Goal: Task Accomplishment & Management: Manage account settings

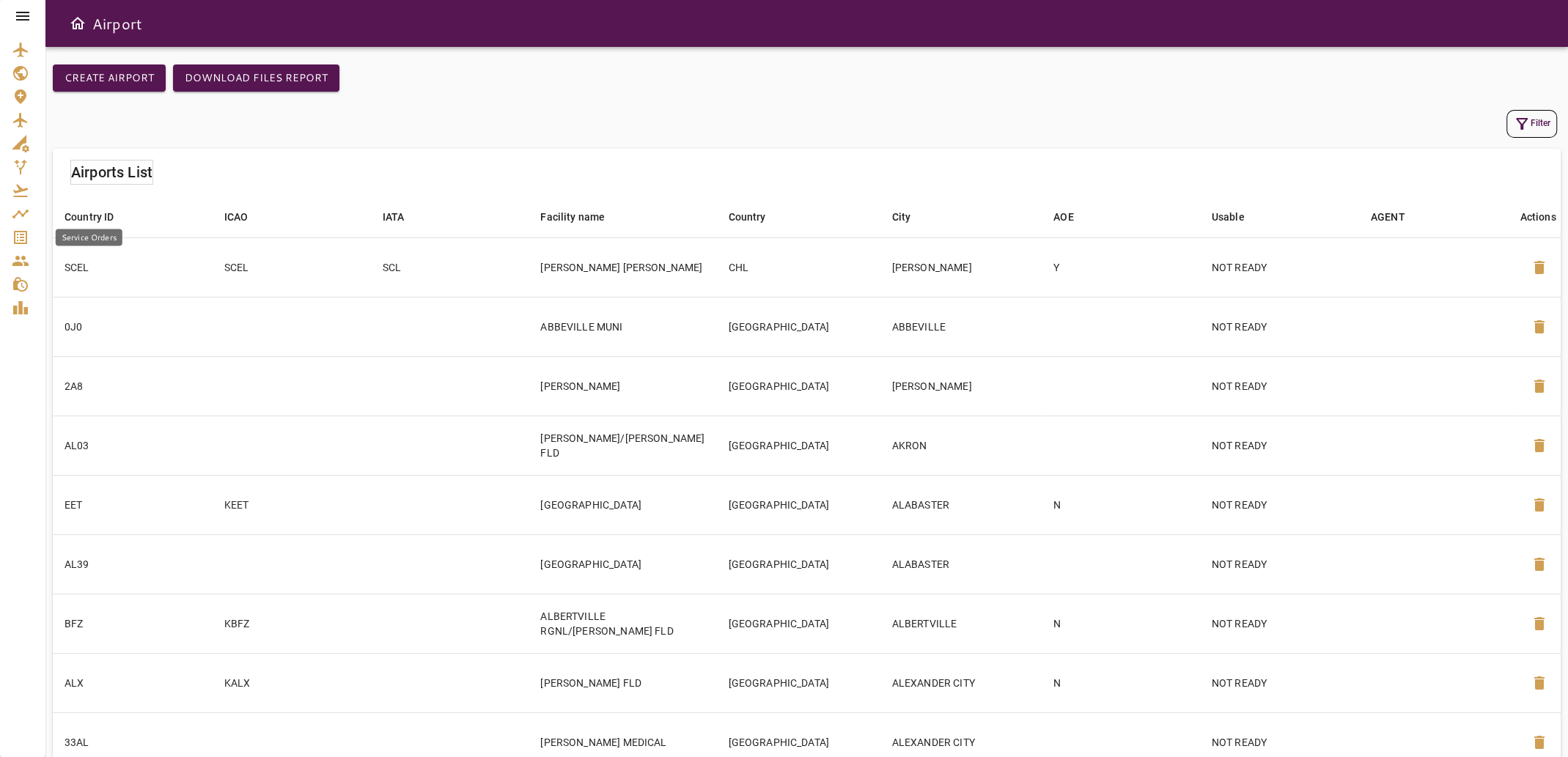
click at [20, 233] on icon "Service Orders" at bounding box center [20, 237] width 17 height 17
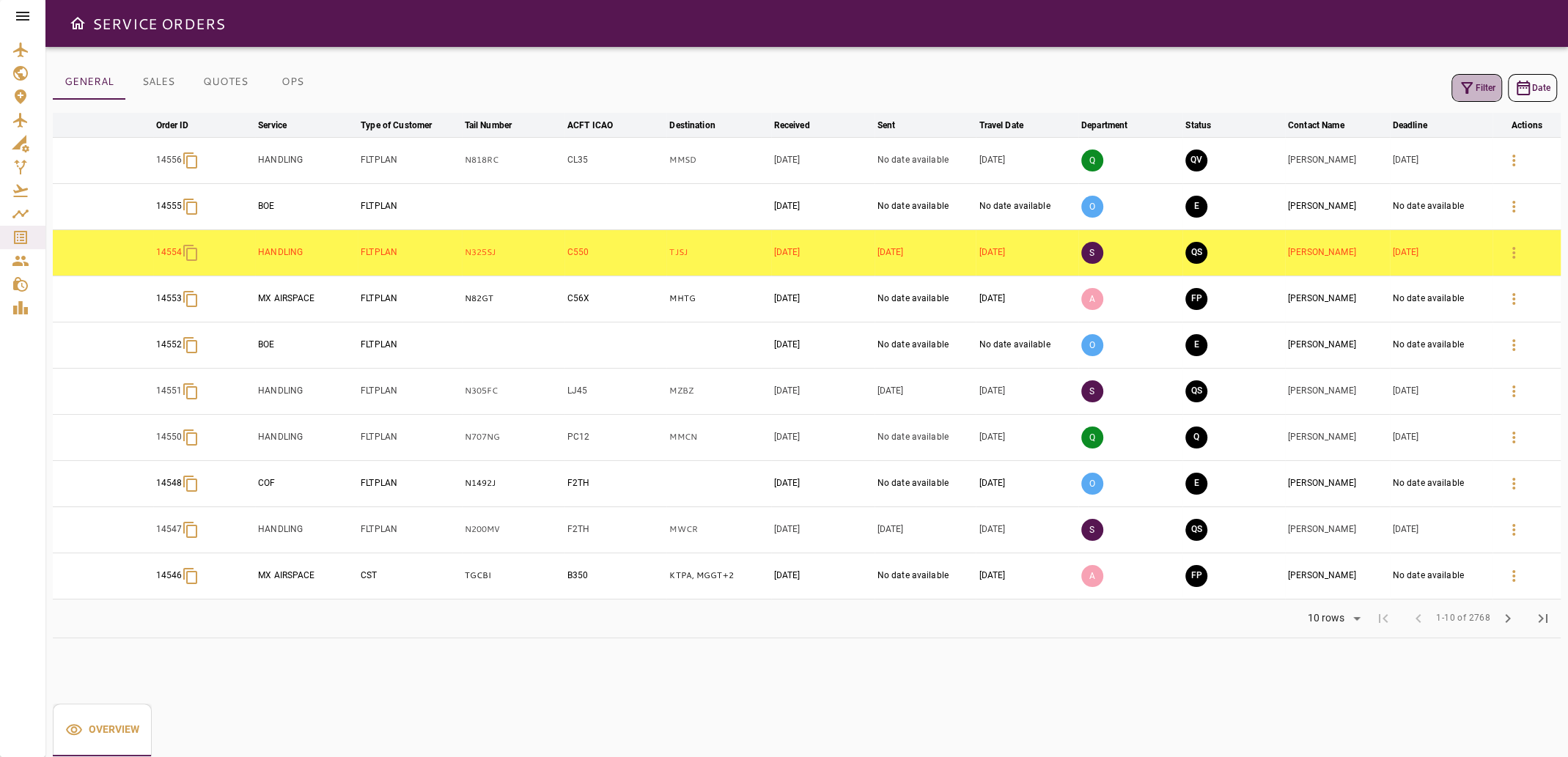
click at [1458, 88] on icon "button" at bounding box center [1466, 87] width 17 height 17
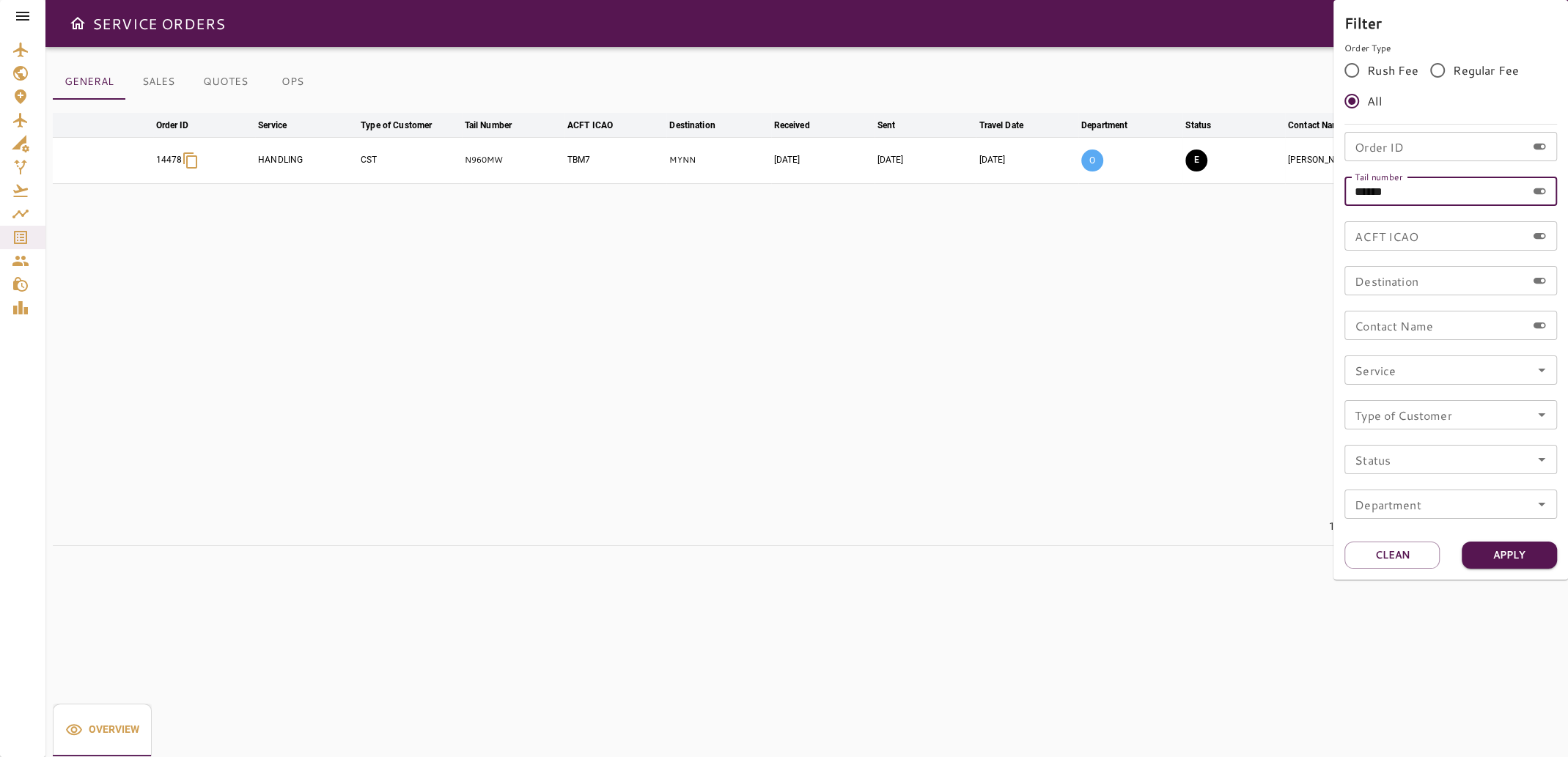
click at [1414, 190] on input "******" at bounding box center [1435, 191] width 181 height 30
type input "******"
click at [1504, 555] on button "Apply" at bounding box center [1509, 556] width 95 height 27
drag, startPoint x: 344, startPoint y: 259, endPoint x: 276, endPoint y: 127, distance: 148.5
click at [342, 256] on div at bounding box center [784, 378] width 1568 height 757
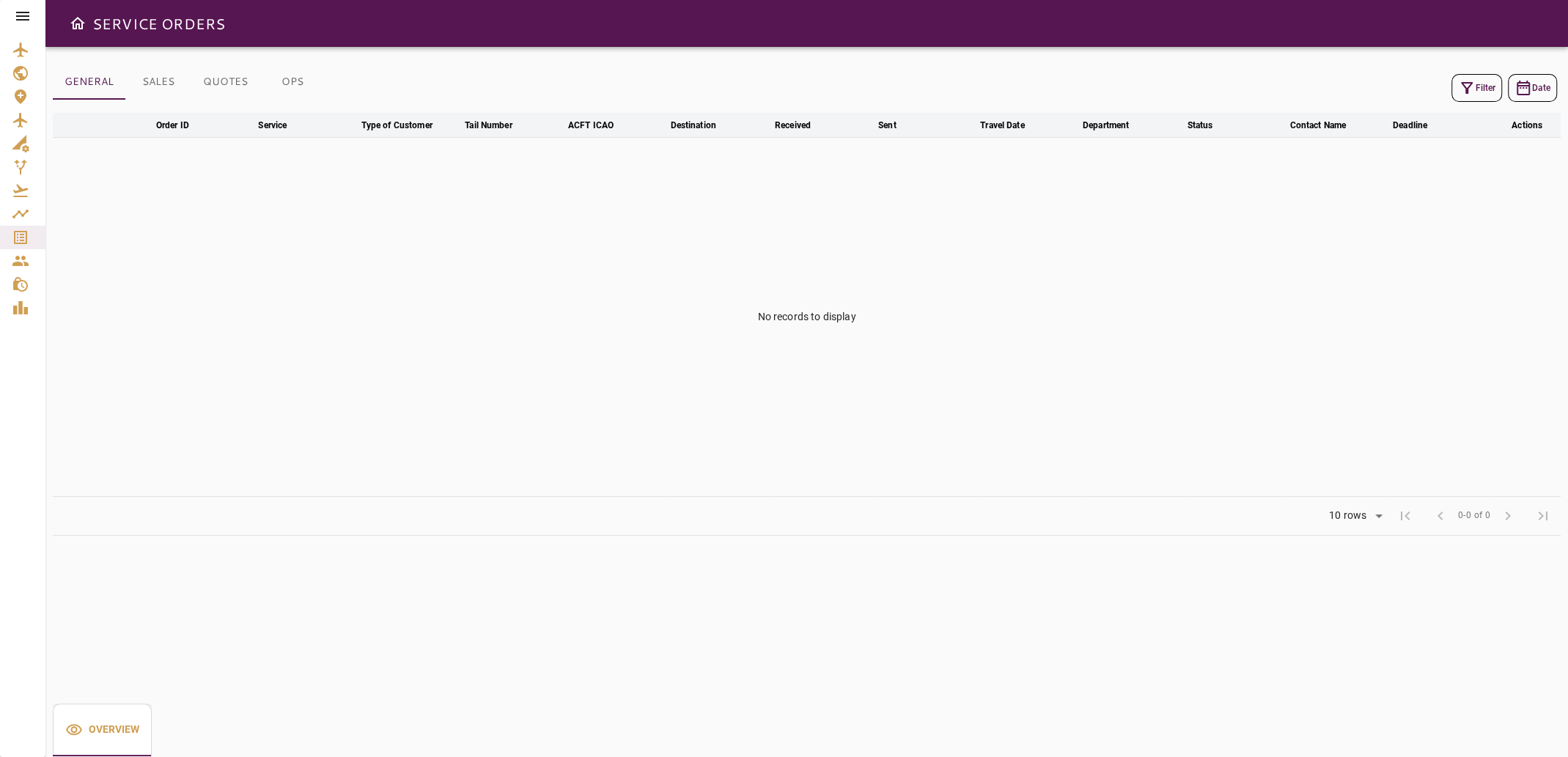
click at [293, 81] on button "OPS" at bounding box center [292, 82] width 66 height 35
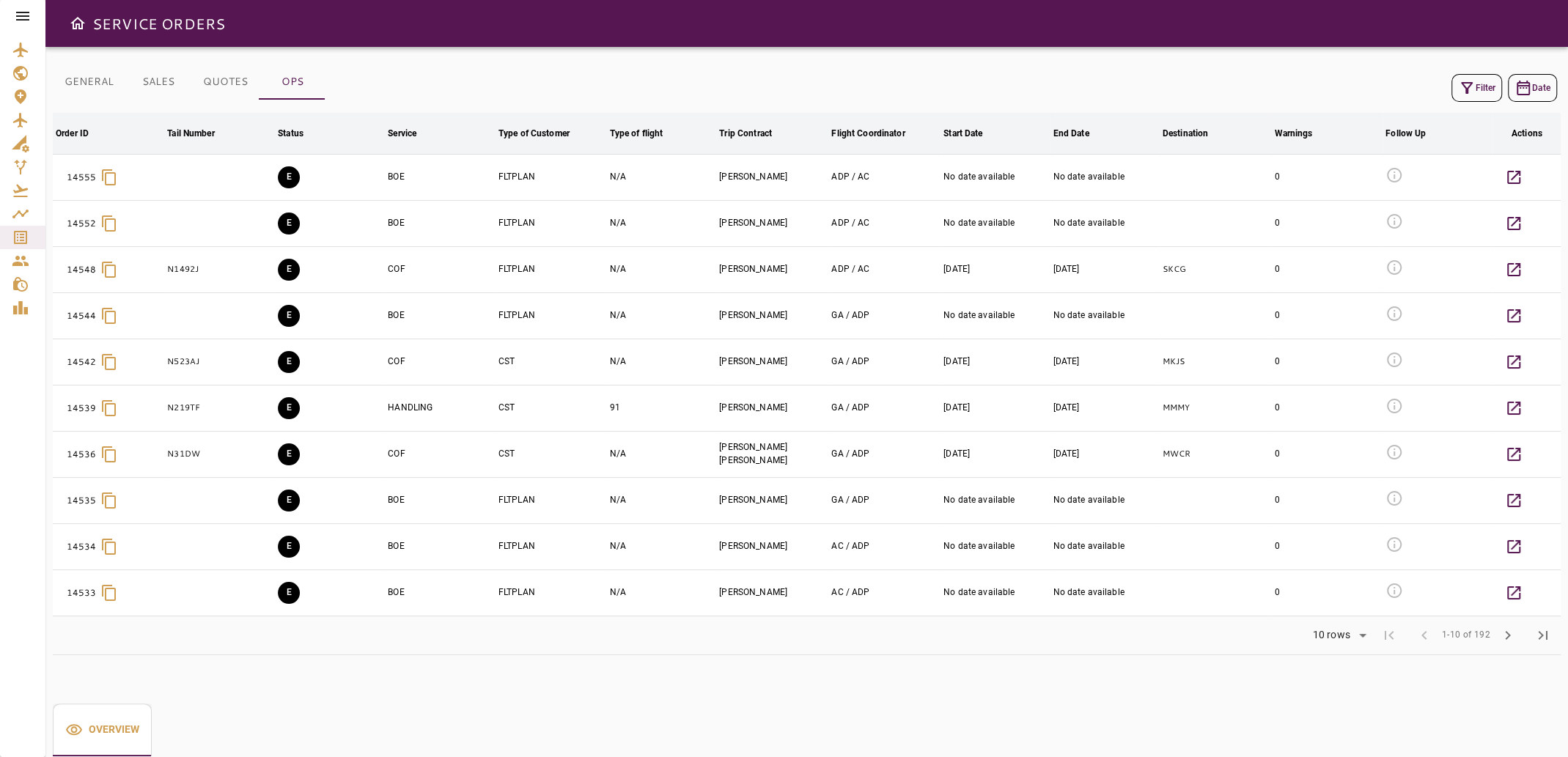
click at [1470, 87] on icon "button" at bounding box center [1466, 87] width 17 height 17
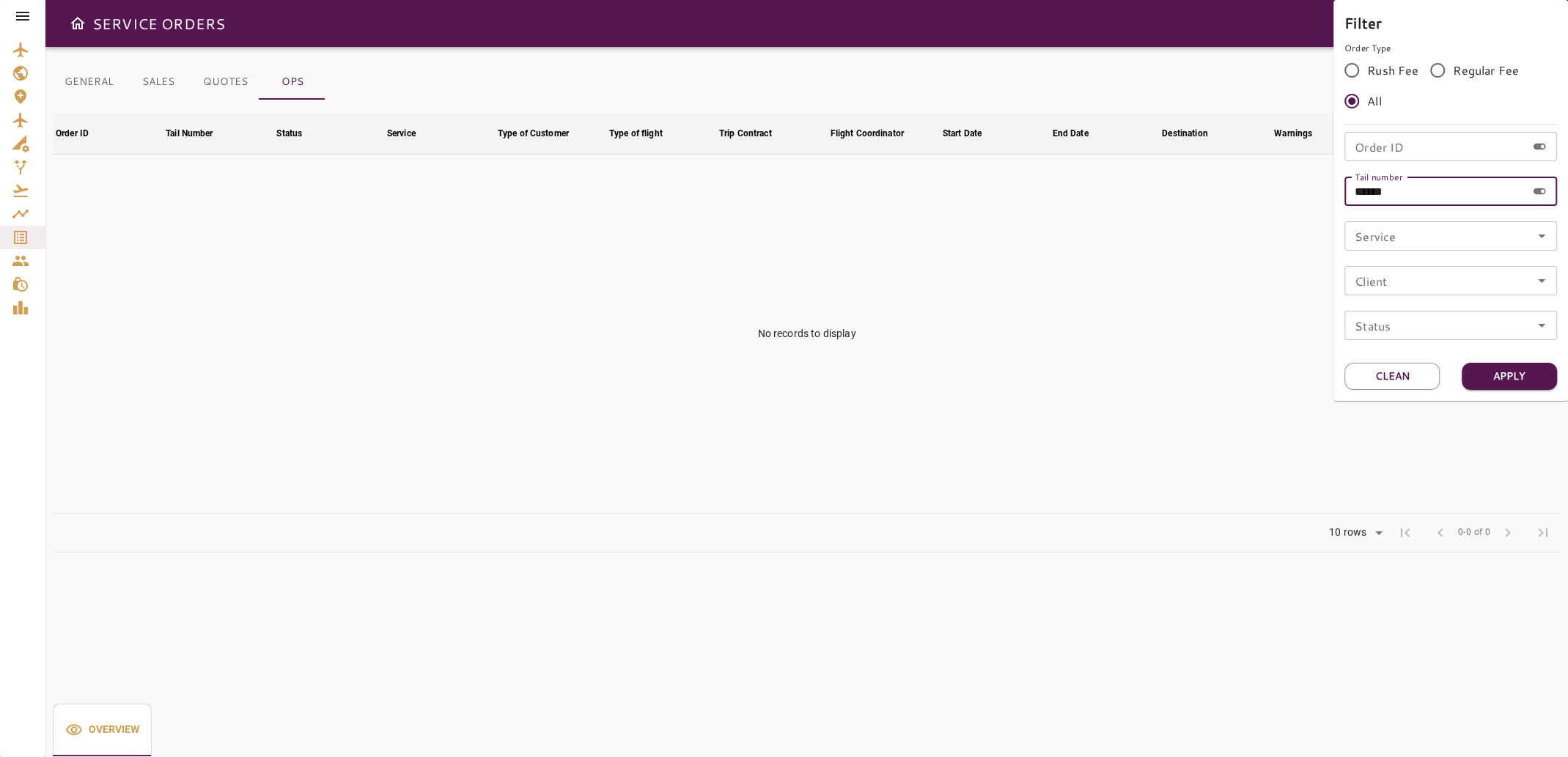
click at [1426, 191] on input "******" at bounding box center [1435, 191] width 181 height 30
click at [1497, 375] on button "Apply" at bounding box center [1509, 376] width 95 height 27
click at [1418, 192] on input "******" at bounding box center [1435, 191] width 181 height 30
click at [1499, 370] on button "Apply" at bounding box center [1509, 376] width 95 height 27
drag, startPoint x: 863, startPoint y: 281, endPoint x: 526, endPoint y: 250, distance: 338.4
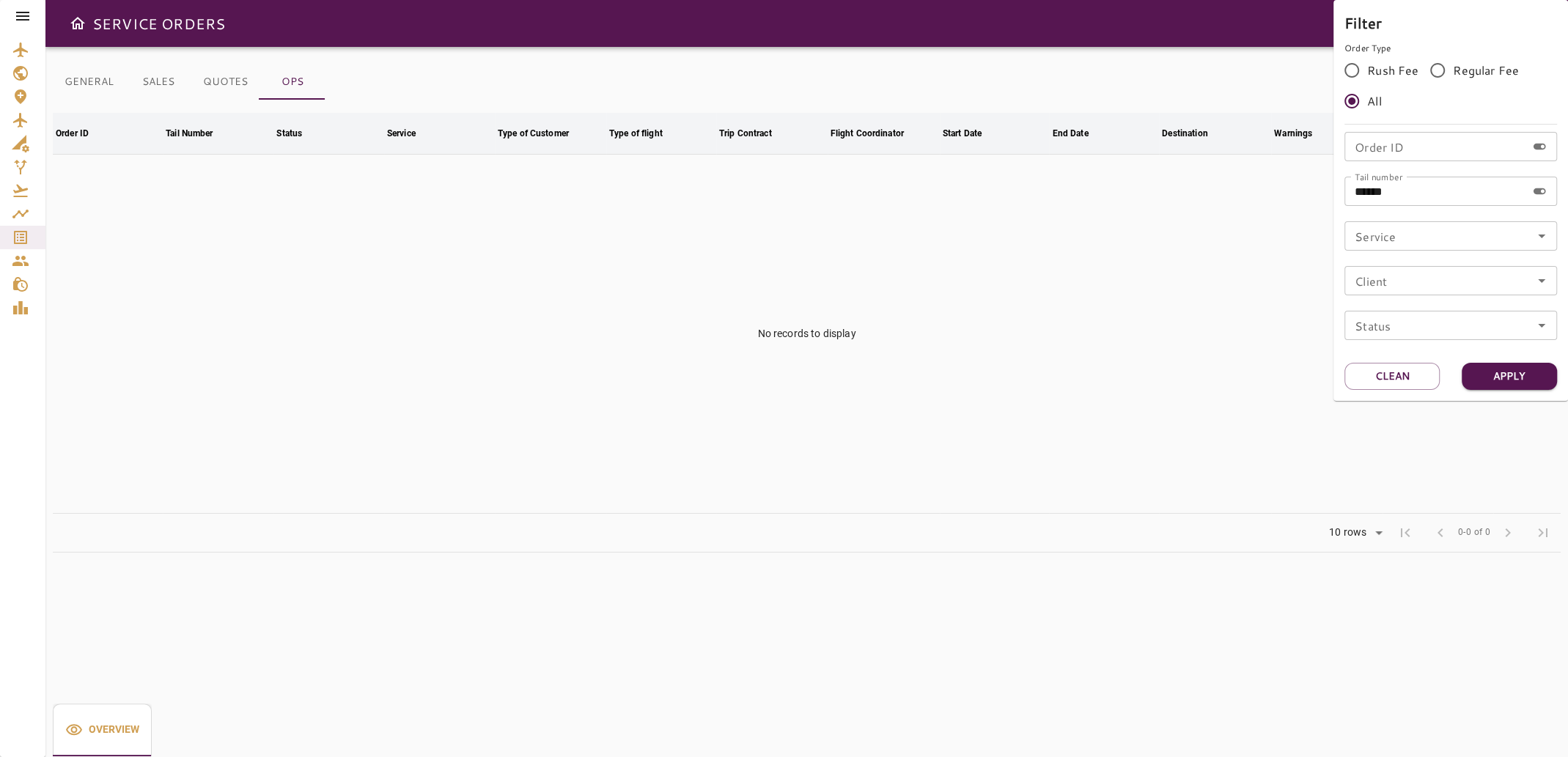
click at [859, 281] on div at bounding box center [784, 378] width 1568 height 757
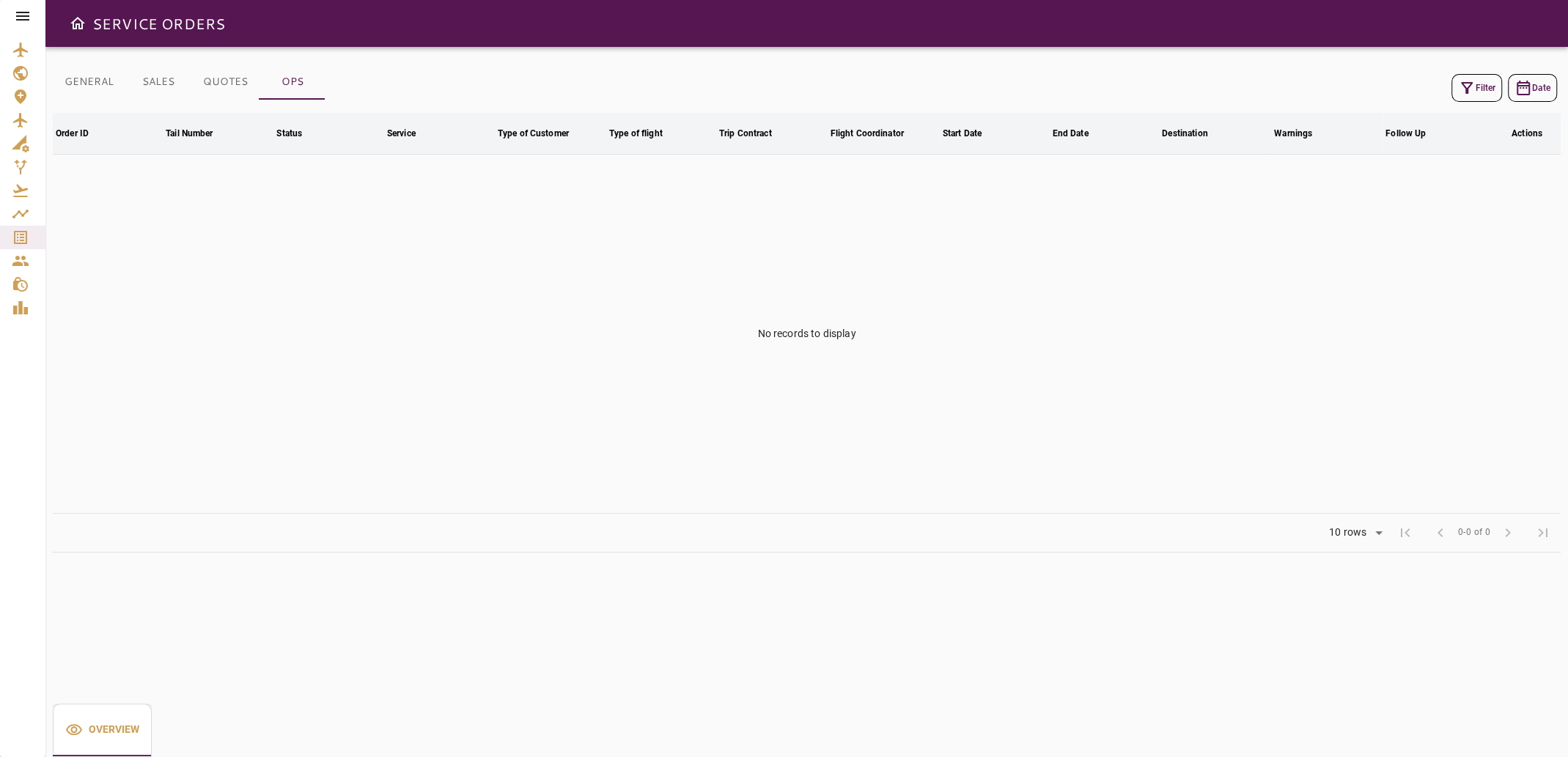
click at [25, 28] on div at bounding box center [22, 16] width 45 height 33
click at [23, 13] on icon at bounding box center [23, 16] width 17 height 17
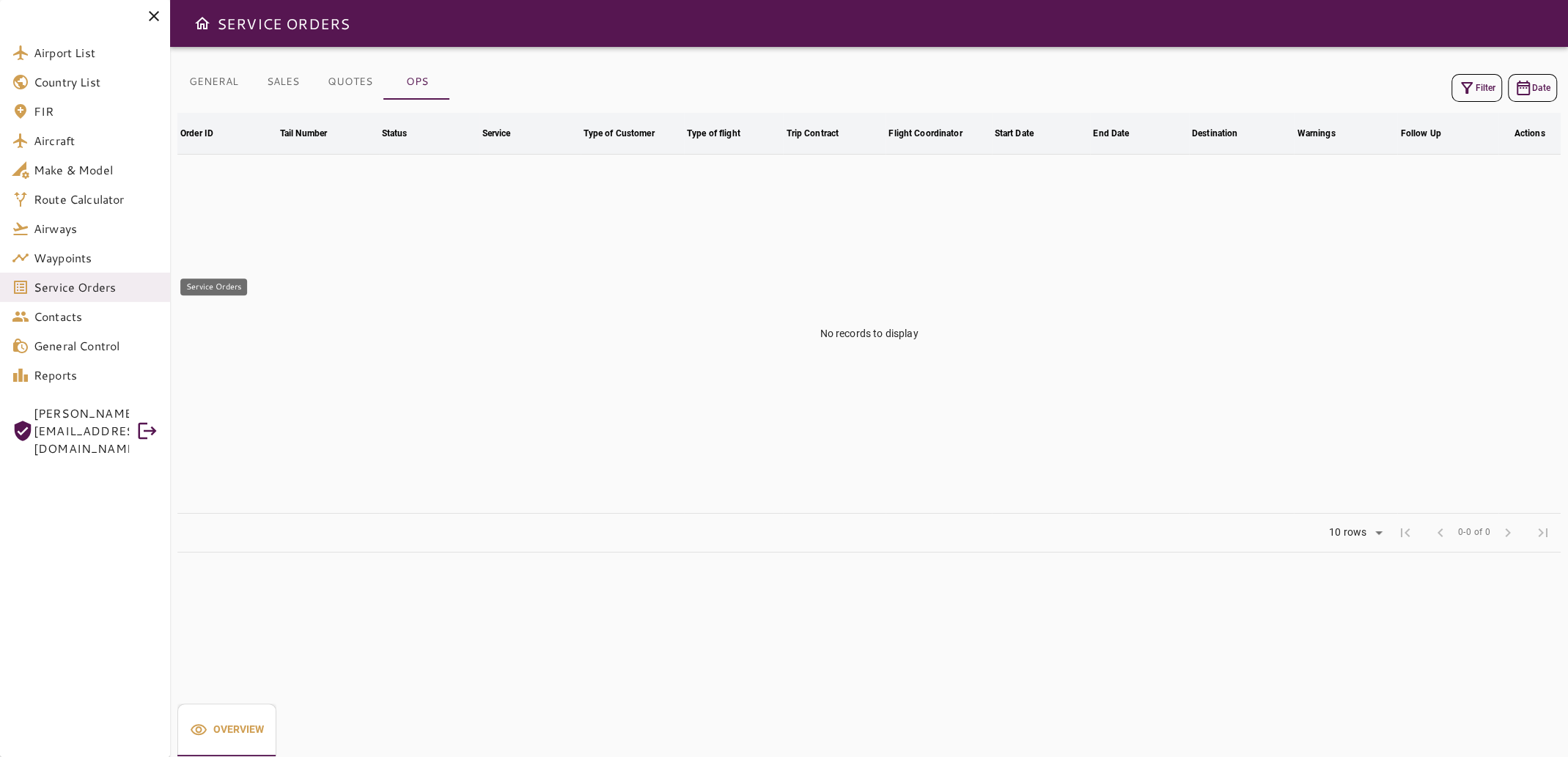
click at [69, 287] on span "Service Orders" at bounding box center [96, 287] width 125 height 17
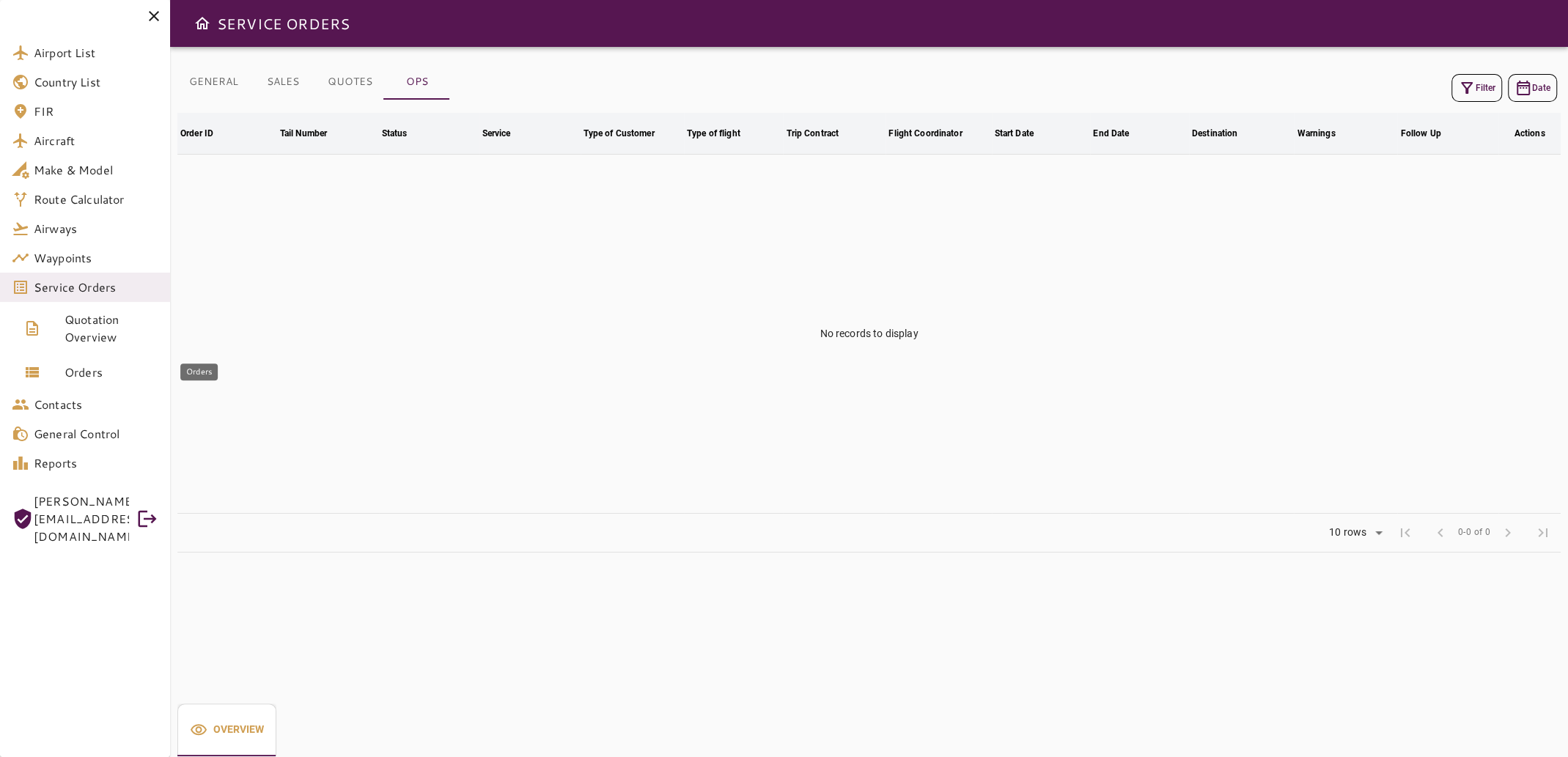
click at [76, 374] on span "Orders" at bounding box center [111, 372] width 94 height 17
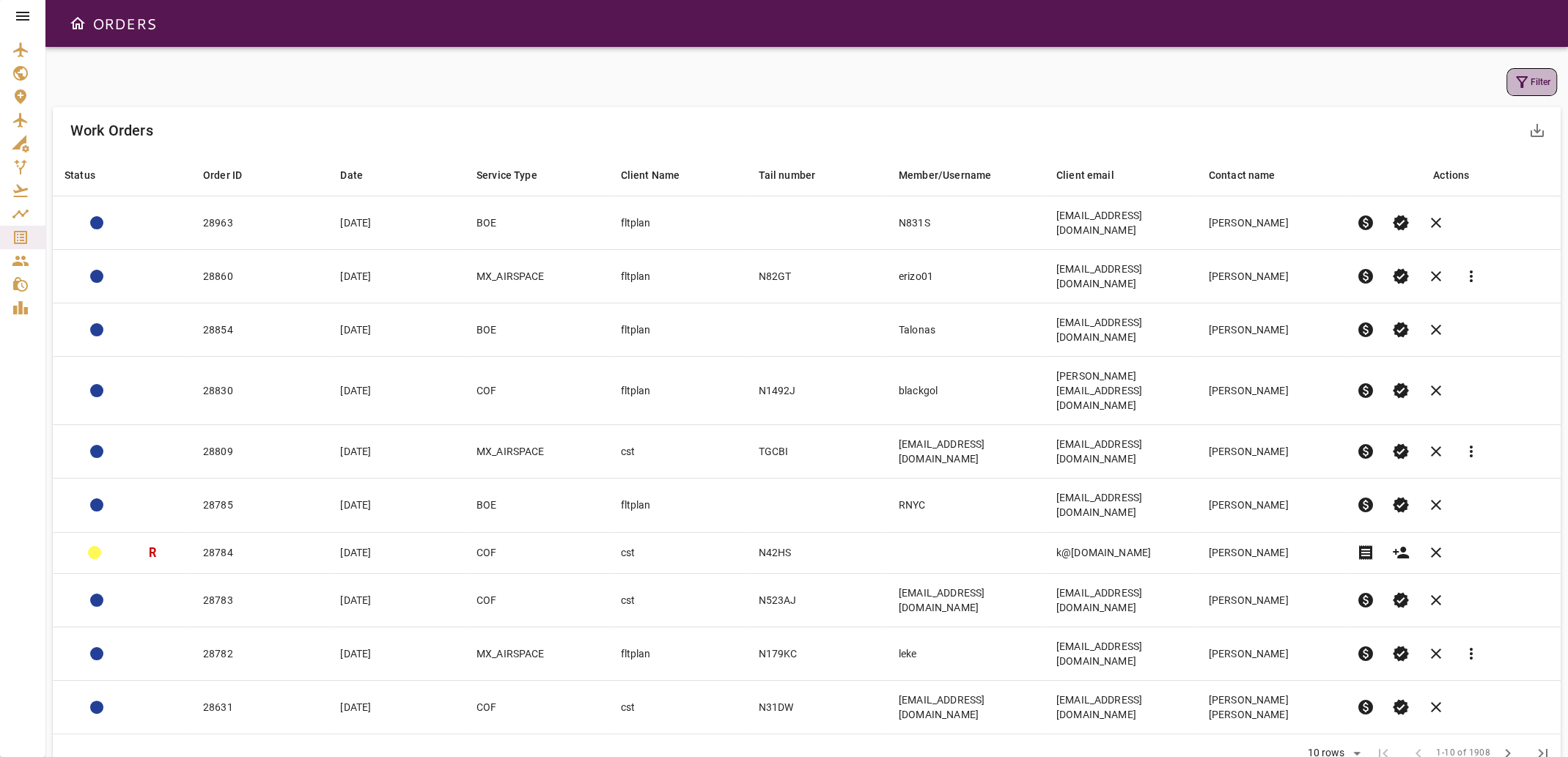
click at [1525, 85] on icon "button" at bounding box center [1522, 82] width 17 height 17
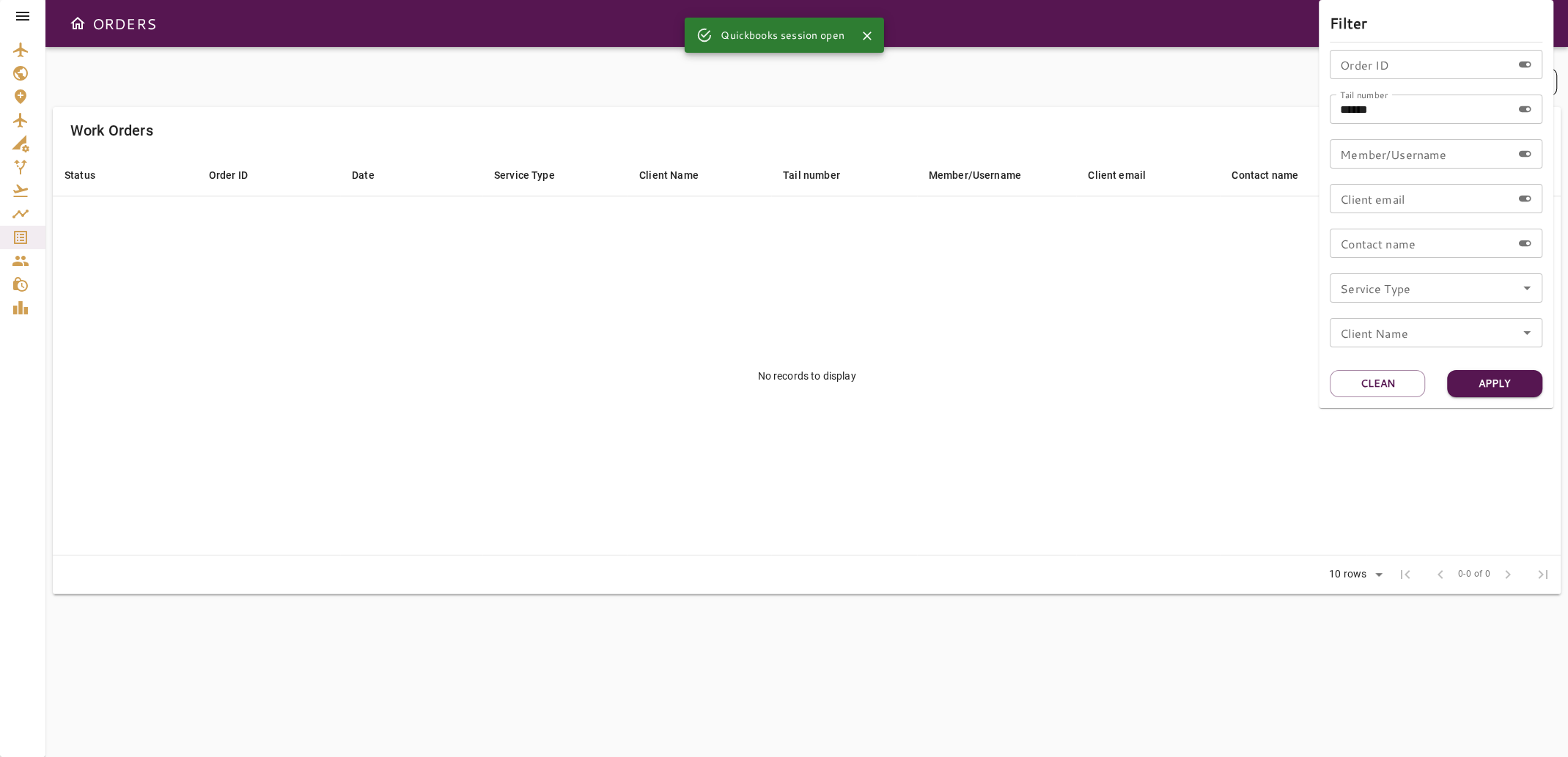
click at [1400, 114] on input "******" at bounding box center [1420, 109] width 181 height 30
click at [1479, 380] on button "Apply" at bounding box center [1494, 384] width 95 height 27
click at [1039, 390] on div at bounding box center [784, 378] width 1568 height 757
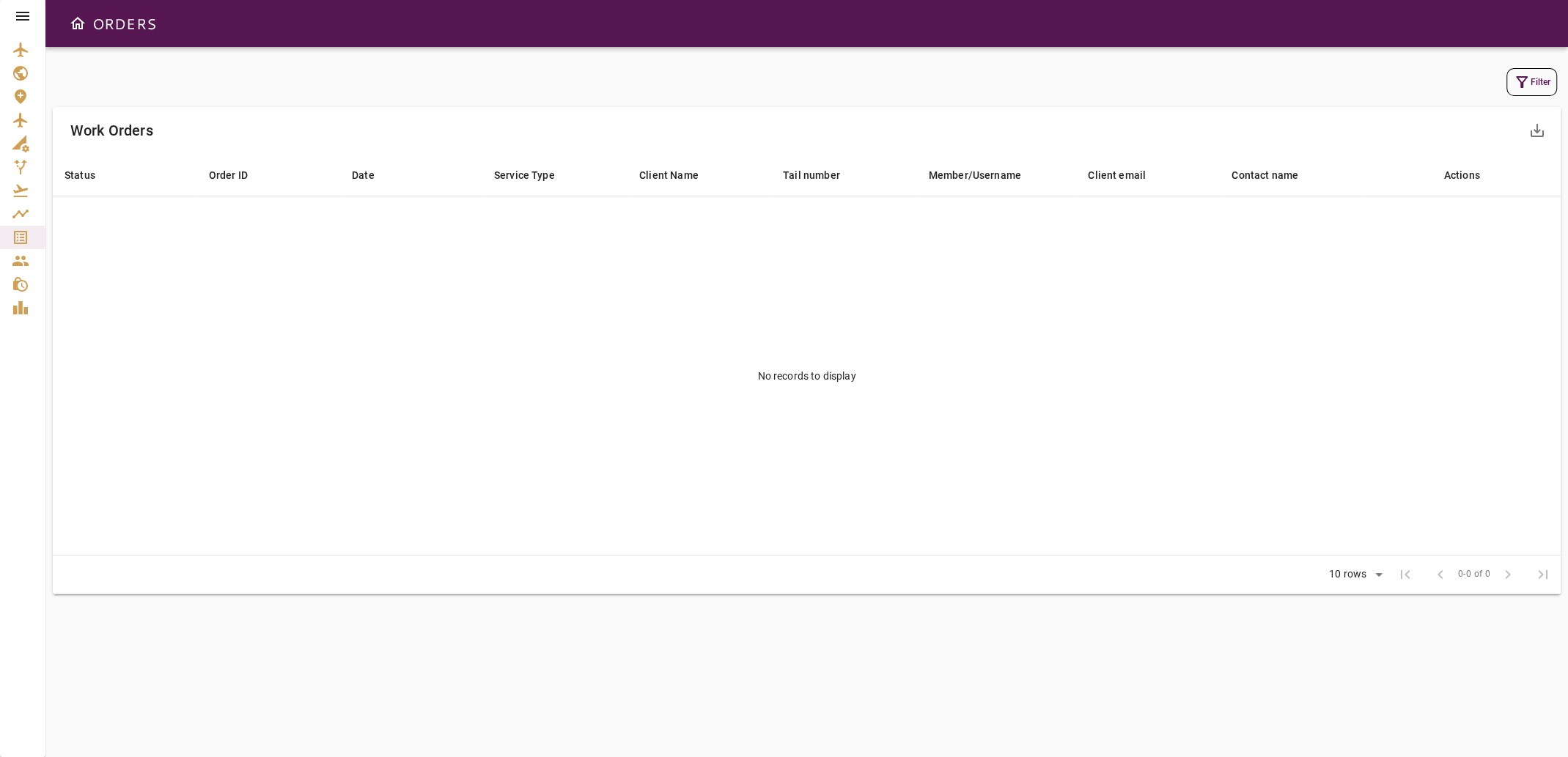
click at [1514, 78] on icon "button" at bounding box center [1522, 82] width 17 height 17
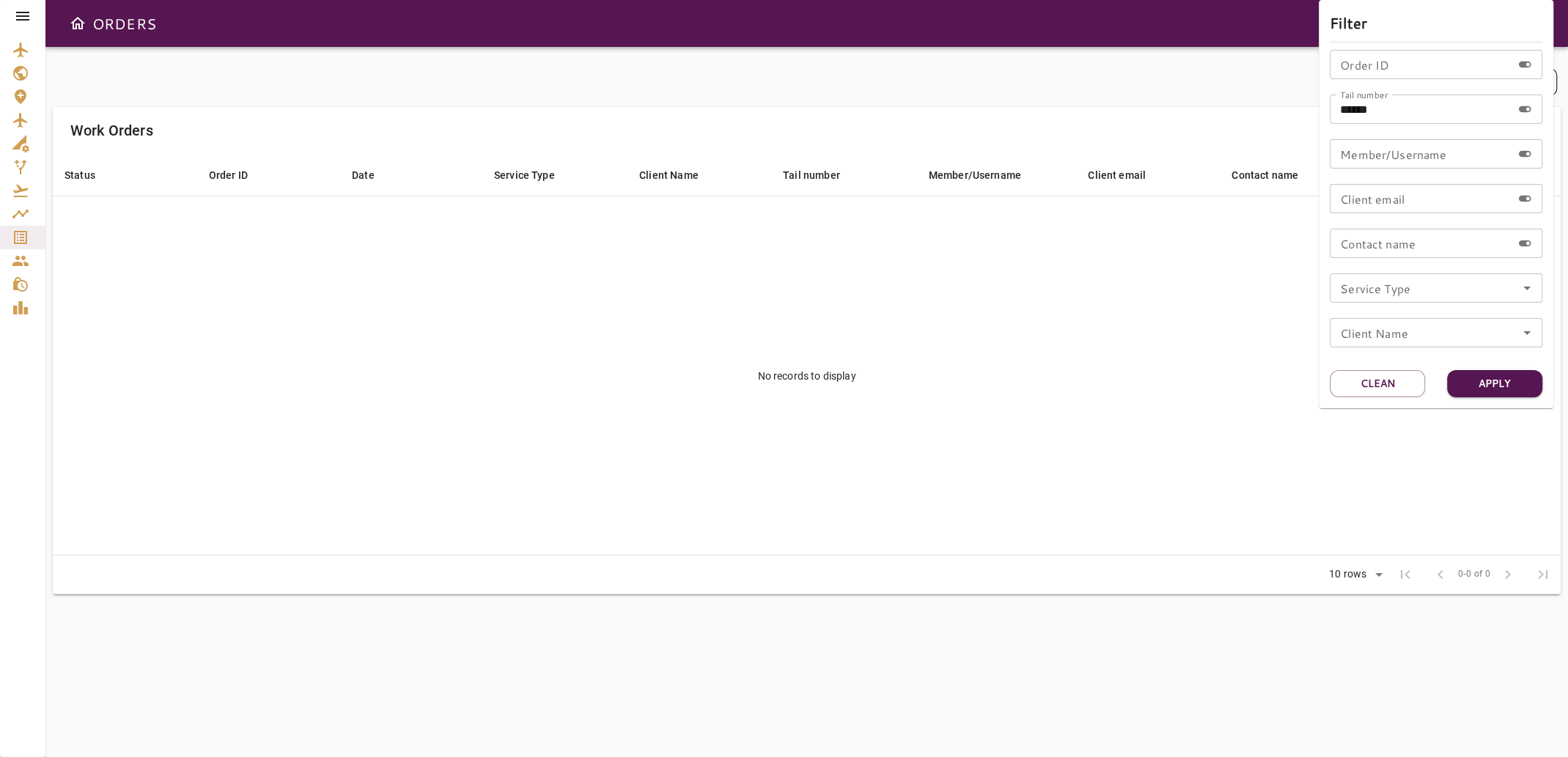
click at [1073, 334] on div at bounding box center [784, 378] width 1568 height 757
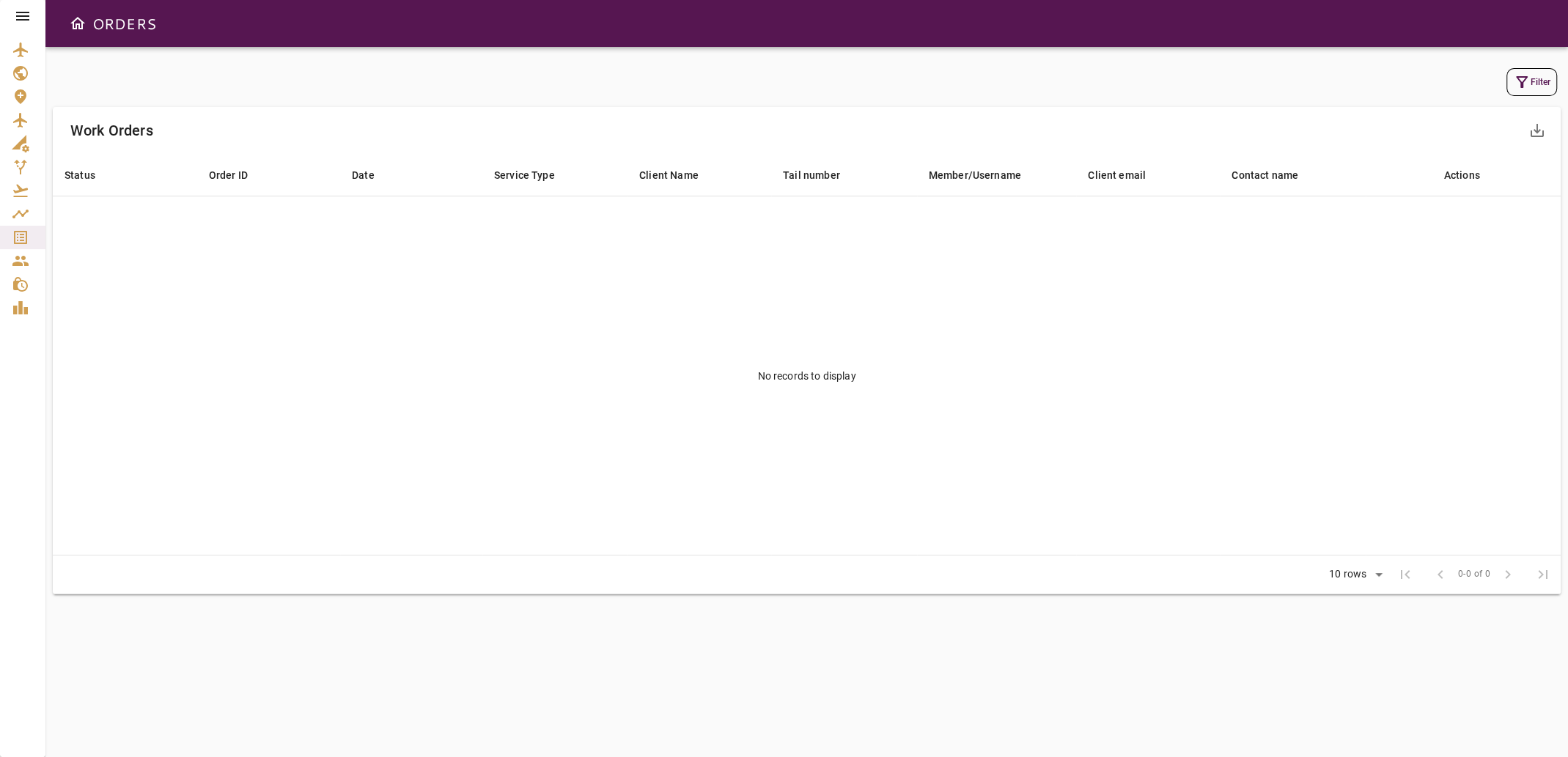
click at [14, 8] on icon at bounding box center [23, 16] width 17 height 17
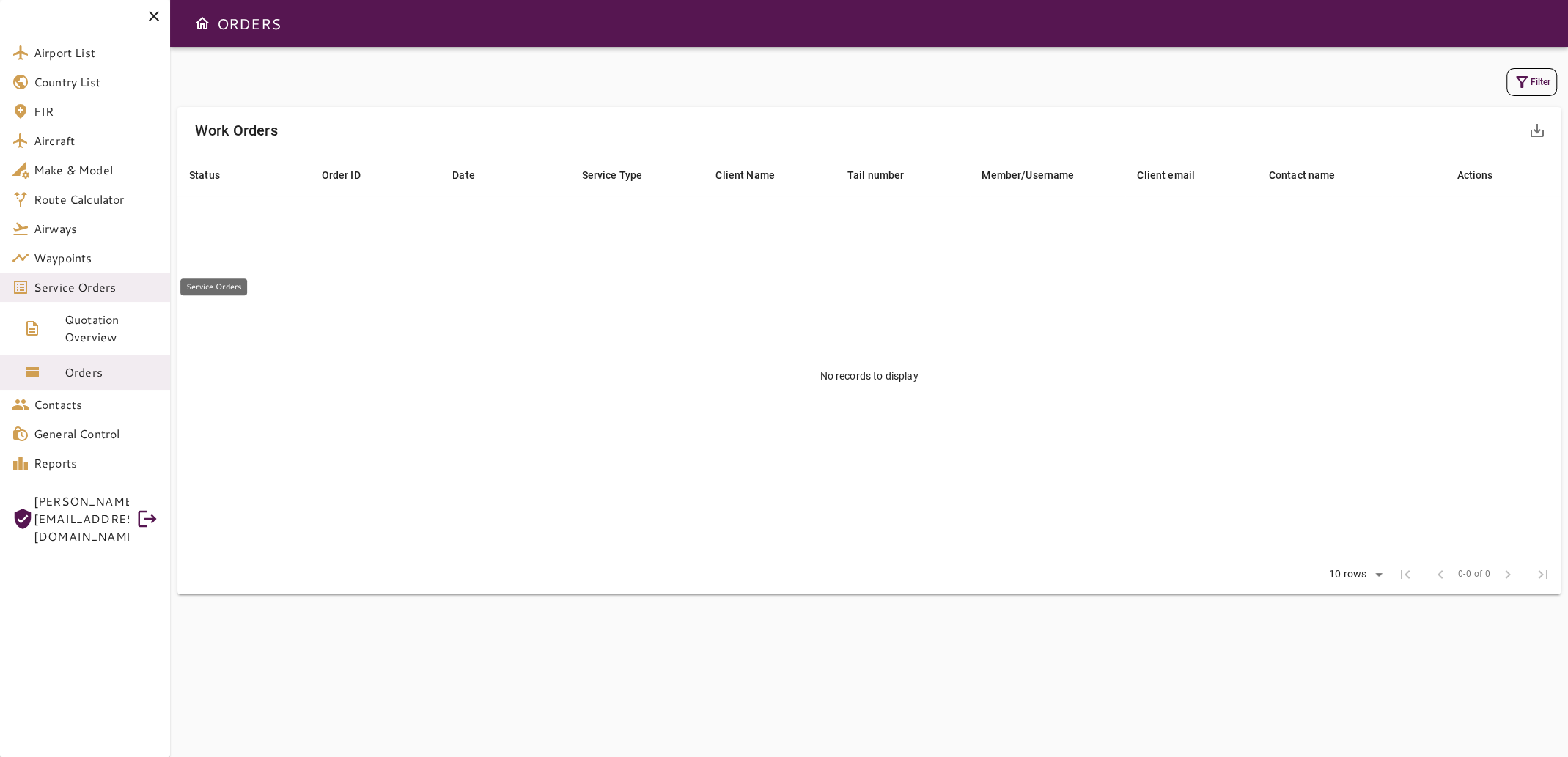
click at [88, 291] on span "Service Orders" at bounding box center [96, 287] width 125 height 17
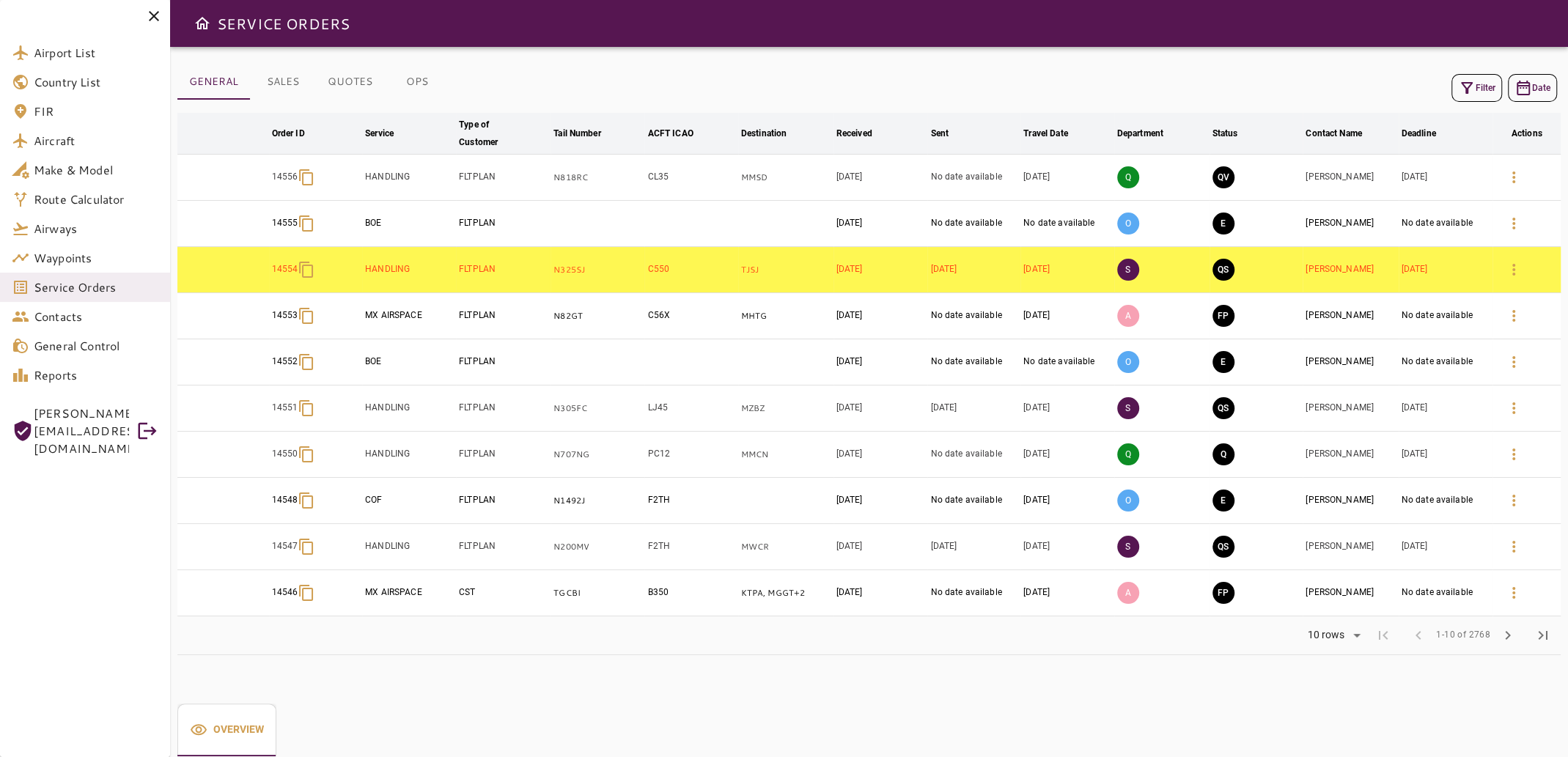
click at [413, 79] on button "OPS" at bounding box center [416, 82] width 66 height 35
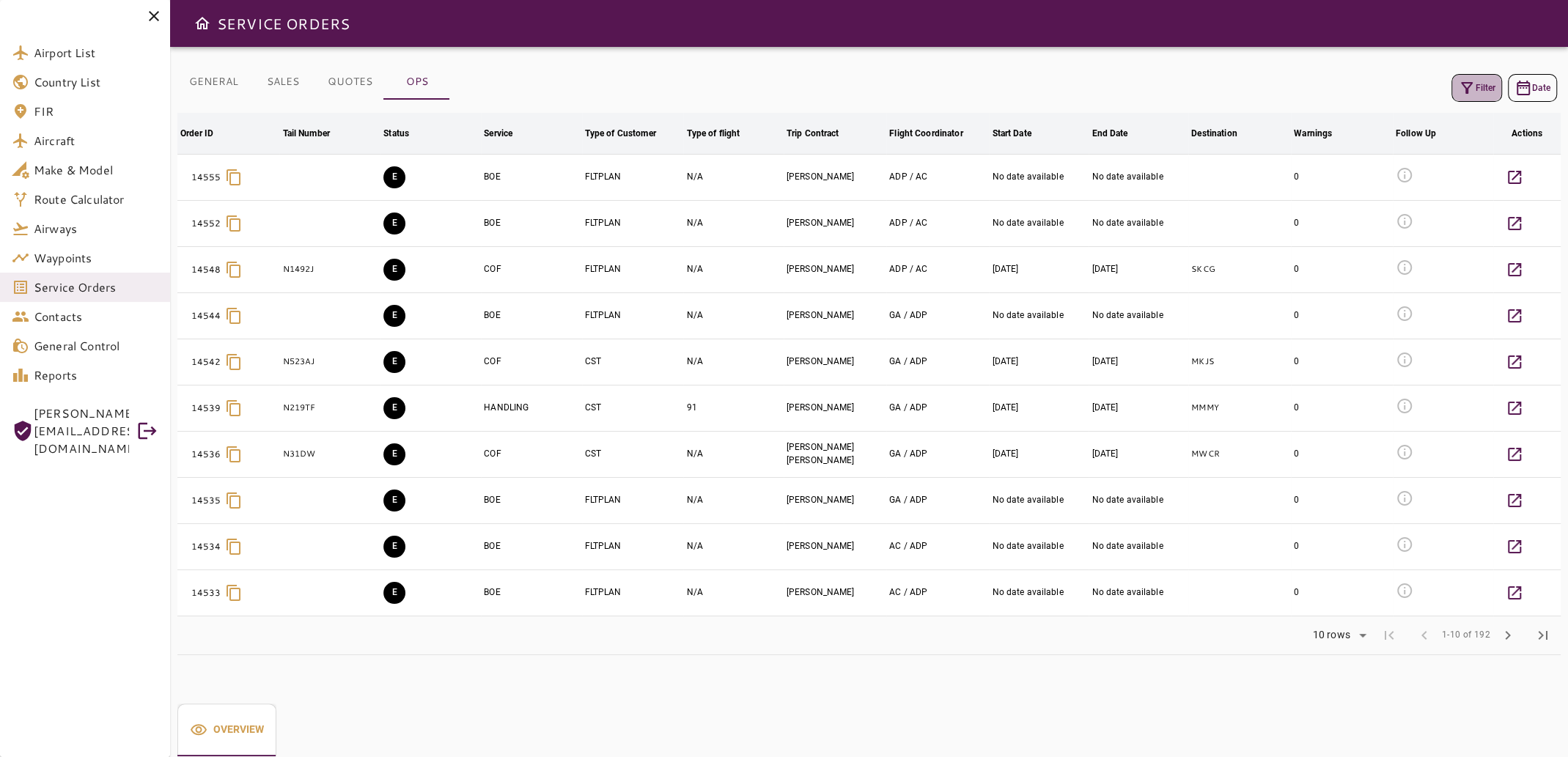
click at [1486, 90] on button "Filter" at bounding box center [1476, 87] width 51 height 28
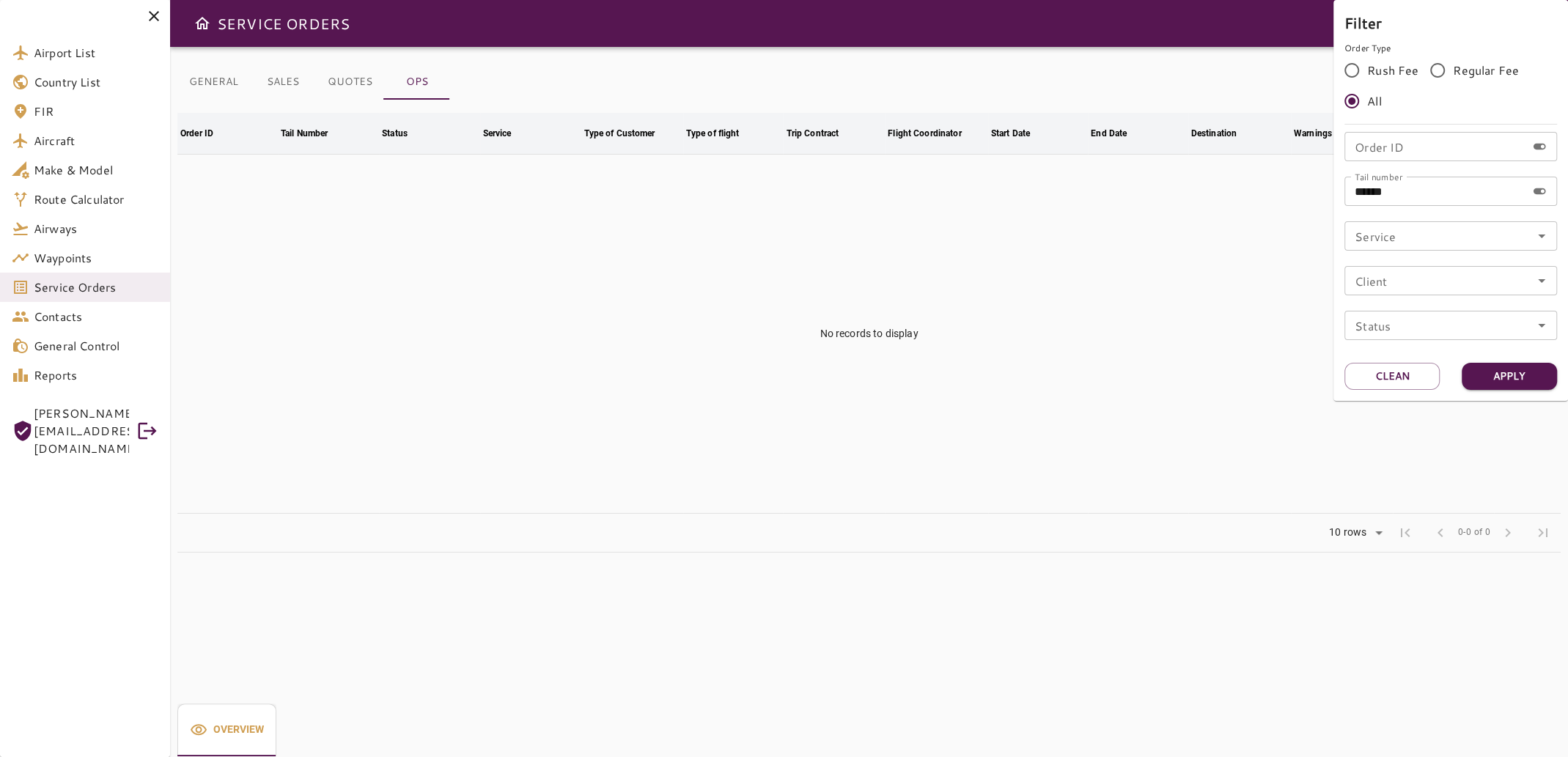
click at [1413, 191] on input "******" at bounding box center [1435, 191] width 181 height 30
type input "*"
type input "******"
click at [1513, 376] on button "Apply" at bounding box center [1509, 376] width 95 height 27
click at [1151, 330] on div at bounding box center [784, 378] width 1568 height 757
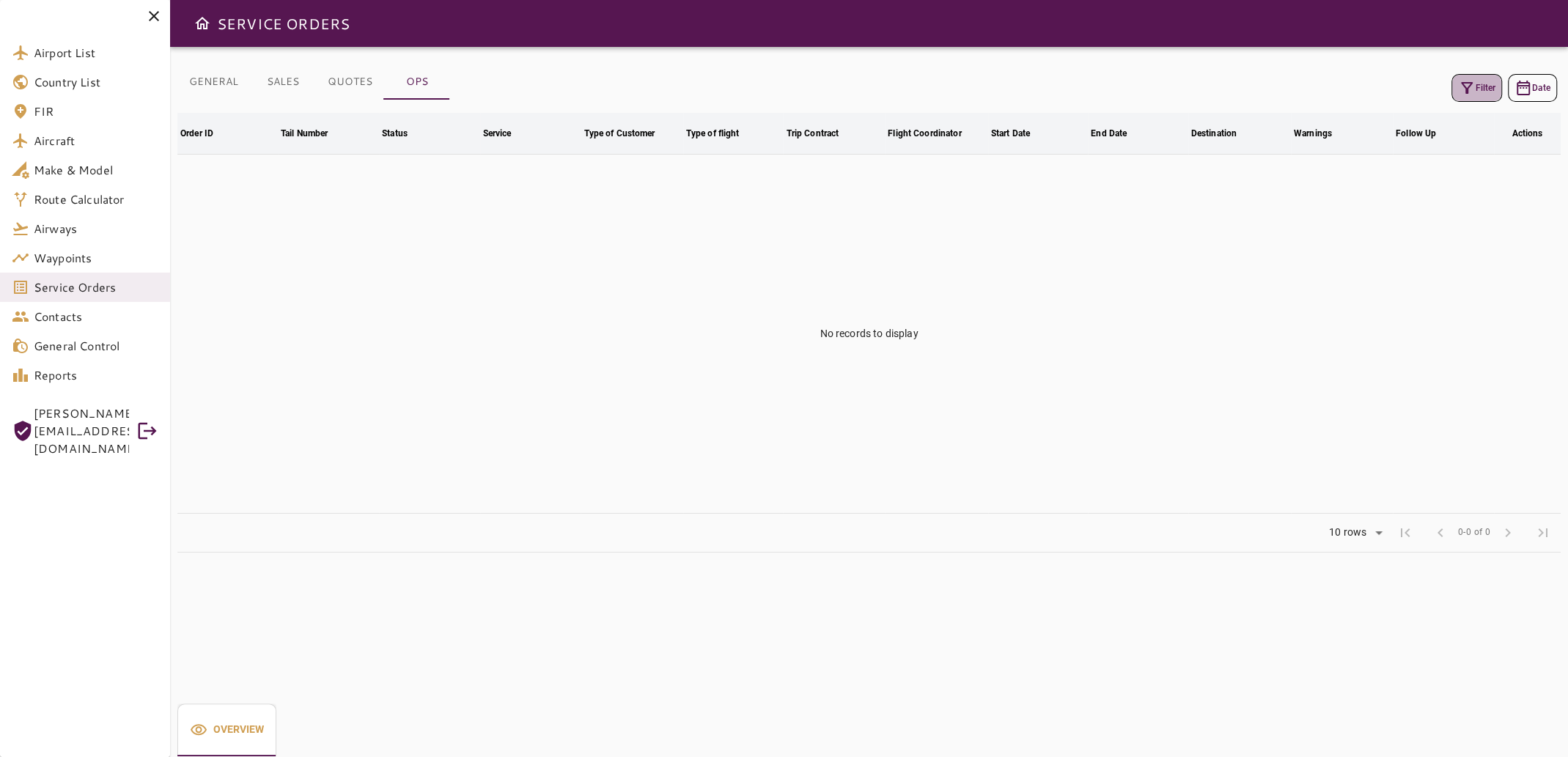
click at [1475, 85] on button "Filter" at bounding box center [1476, 87] width 51 height 28
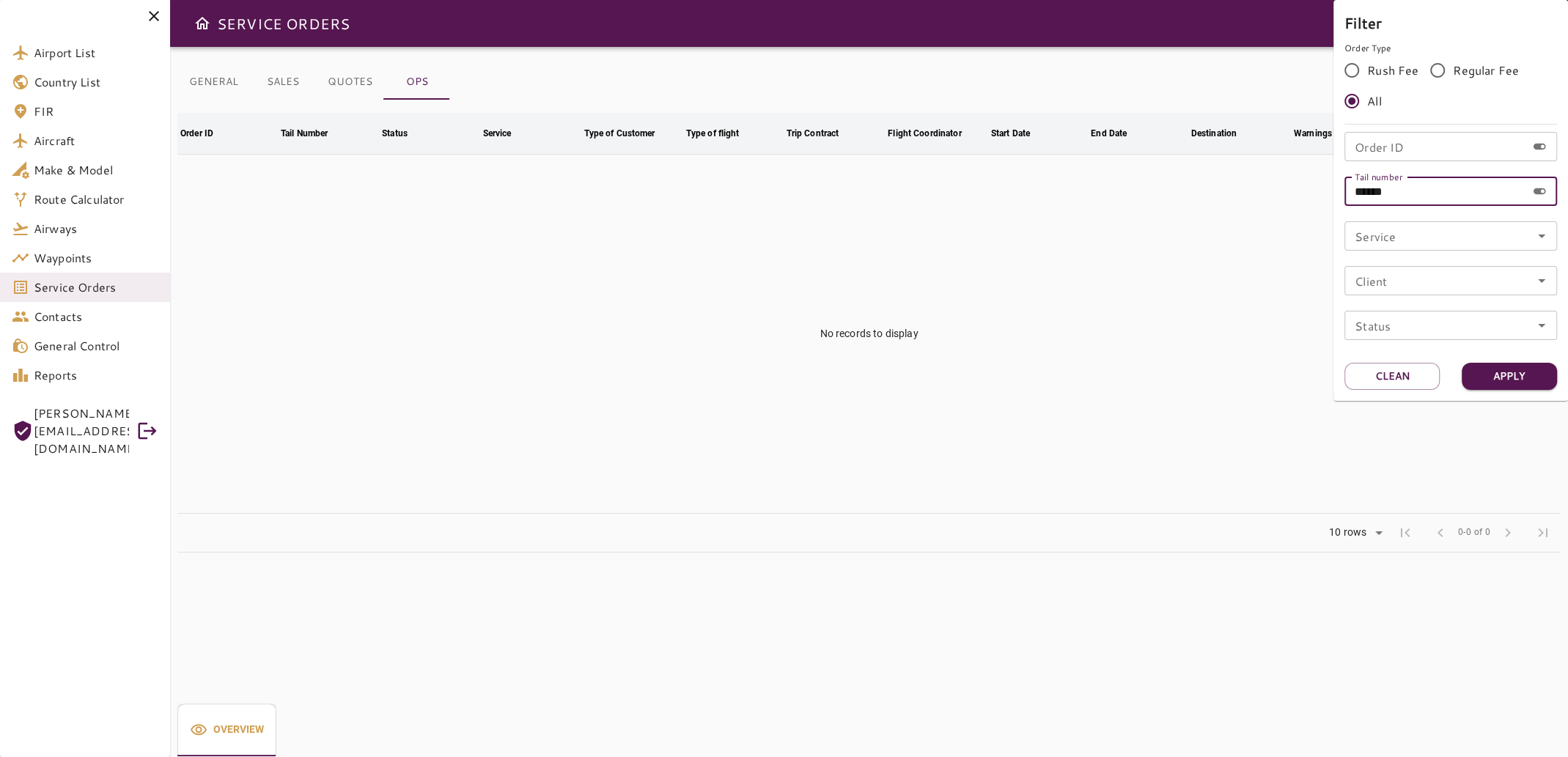
click at [1430, 191] on input "******" at bounding box center [1435, 191] width 181 height 30
type input "******"
click at [1508, 374] on button "Apply" at bounding box center [1509, 376] width 95 height 27
click at [958, 363] on div at bounding box center [784, 378] width 1568 height 757
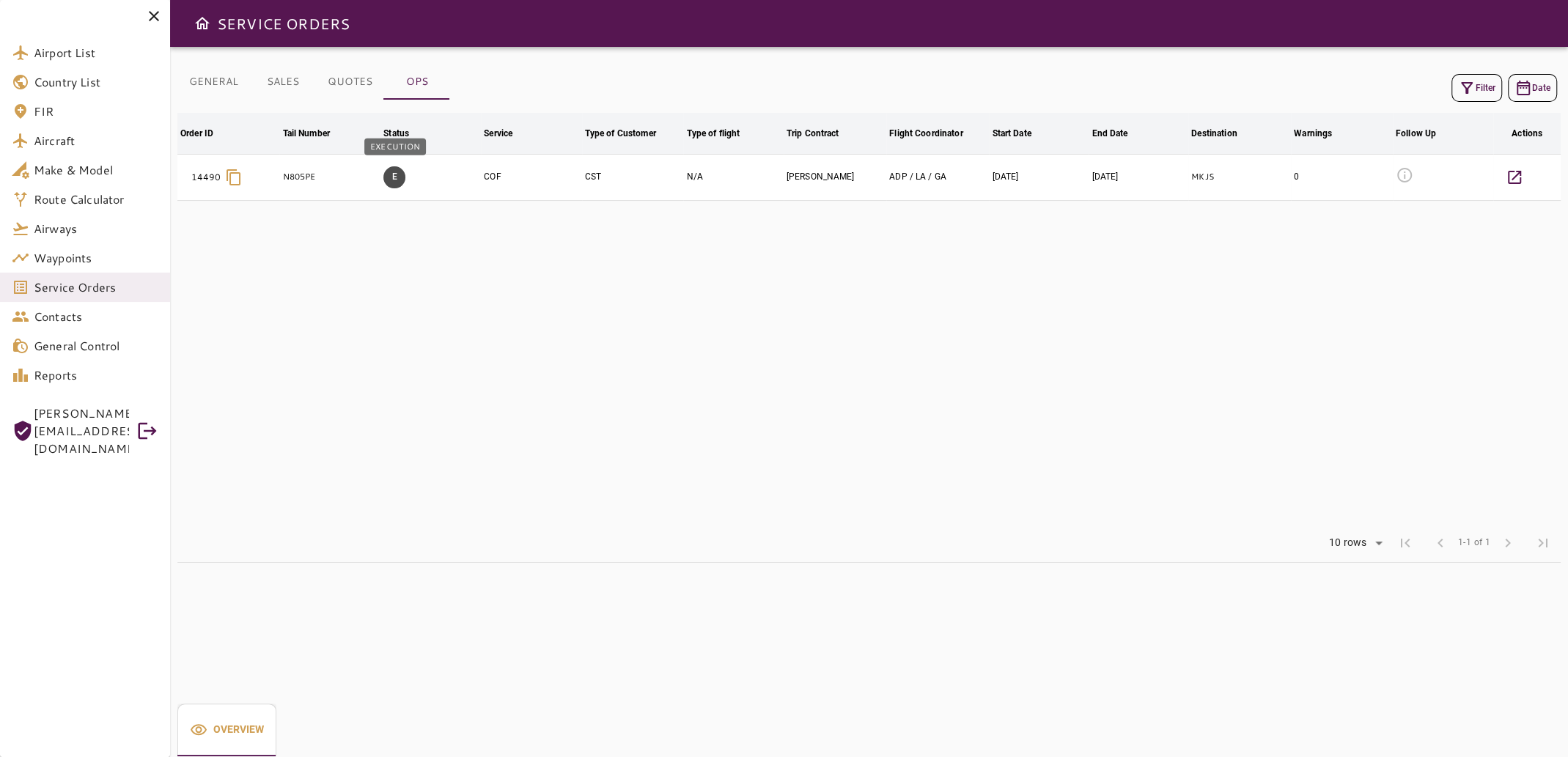
click at [392, 181] on button "E" at bounding box center [394, 177] width 22 height 22
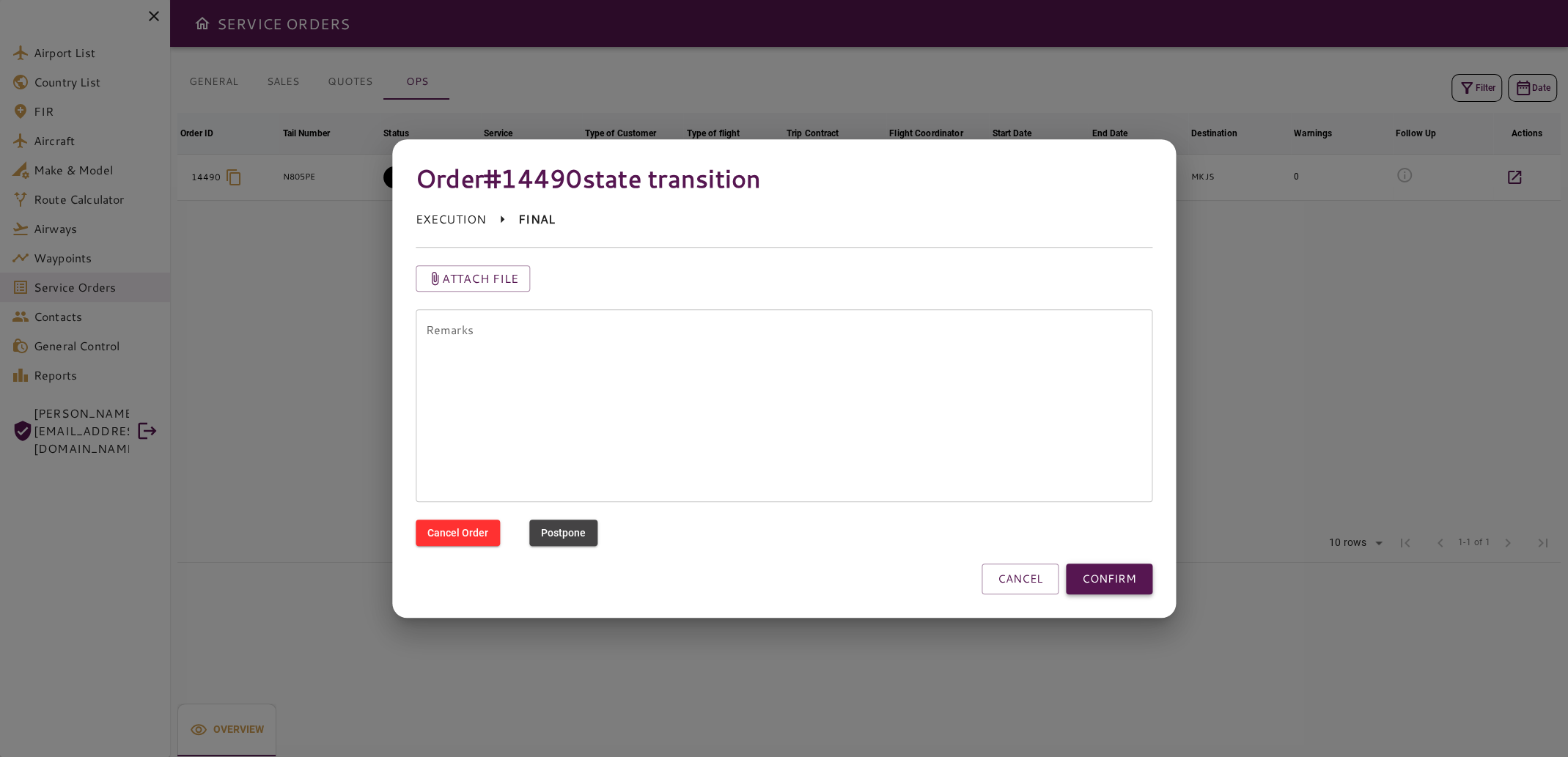
click at [1121, 579] on button "CONFIRM" at bounding box center [1109, 579] width 86 height 31
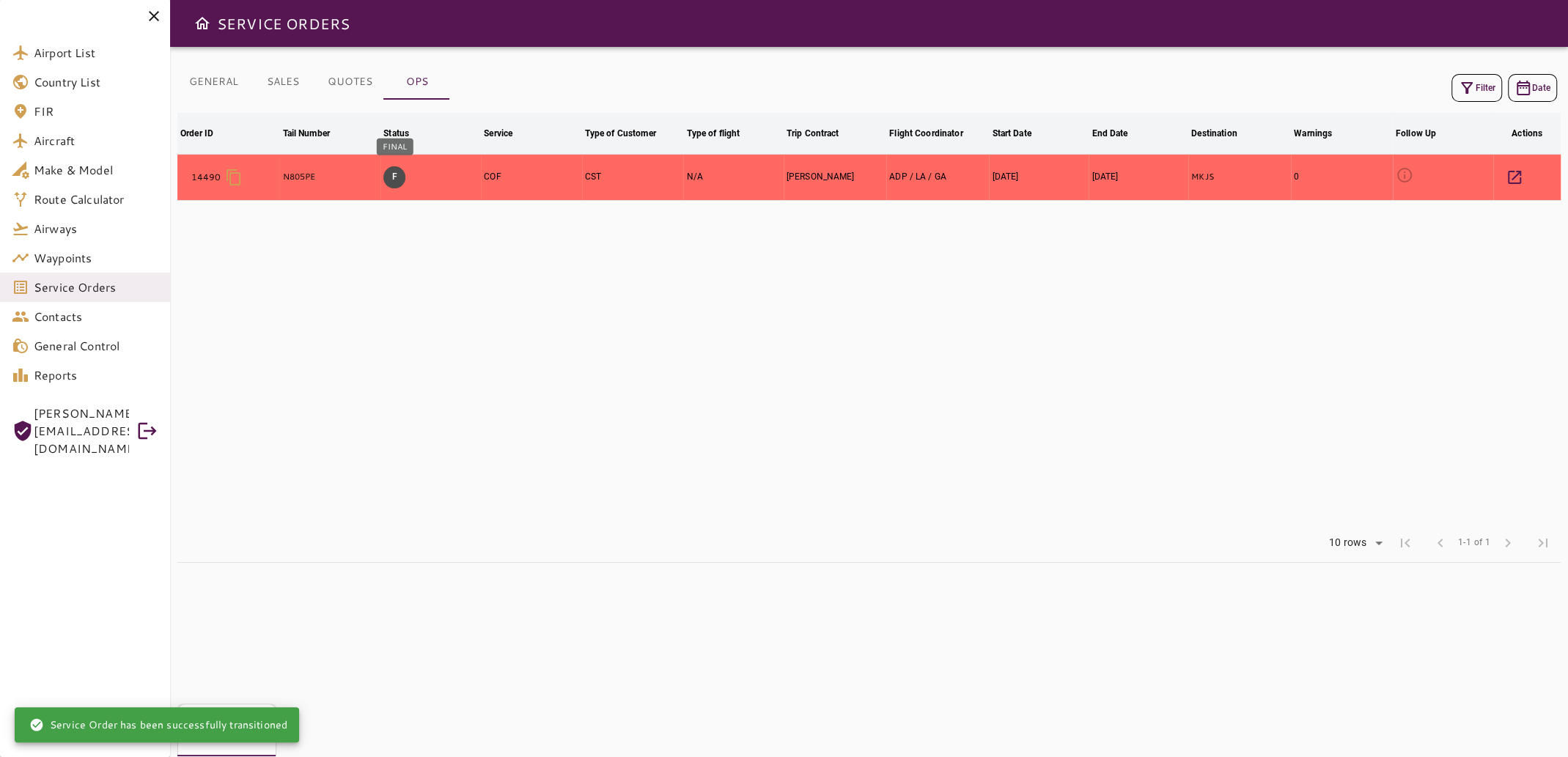
click at [395, 174] on button "F" at bounding box center [394, 177] width 22 height 22
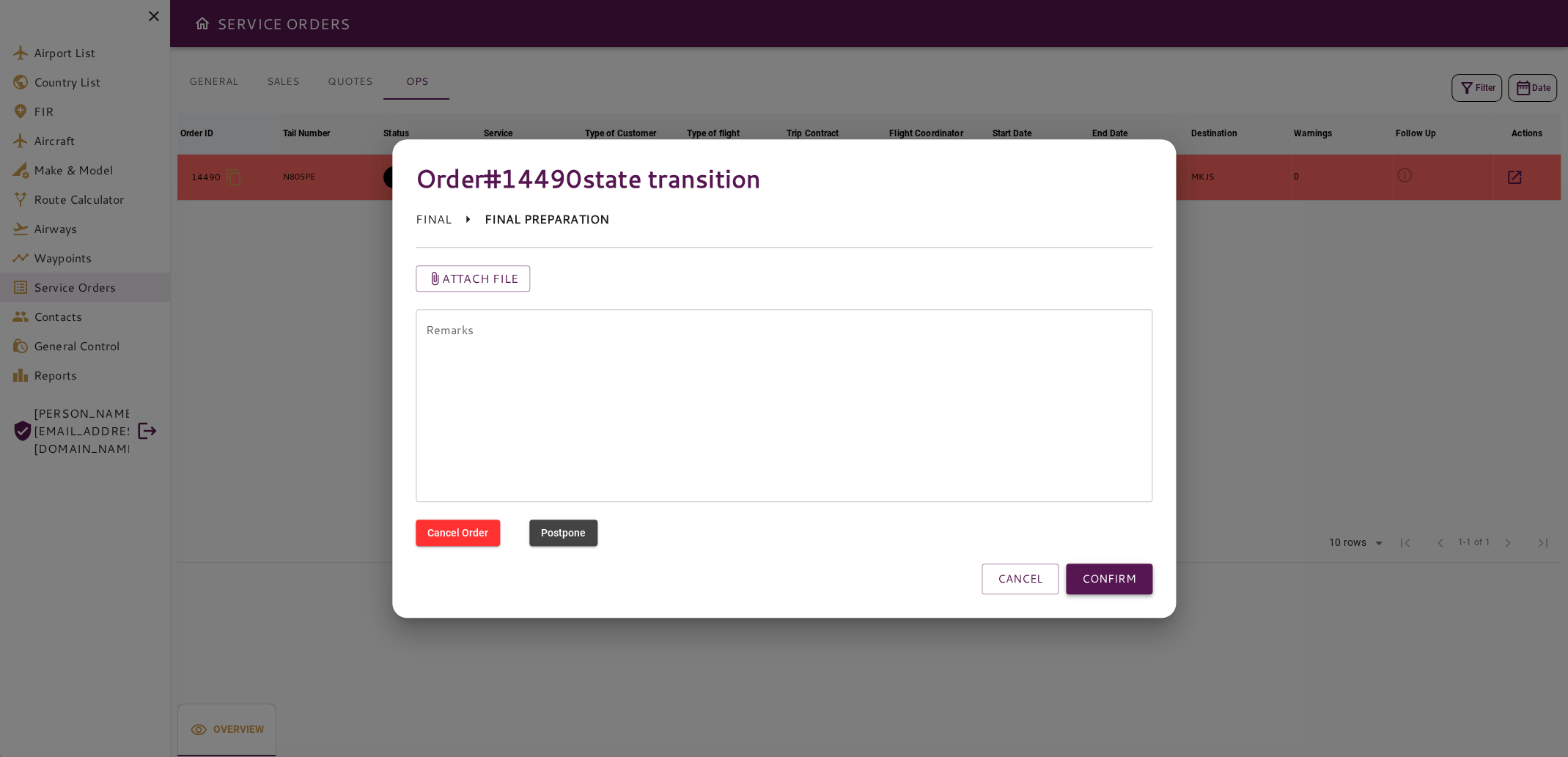
click at [1110, 582] on button "CONFIRM" at bounding box center [1109, 579] width 86 height 31
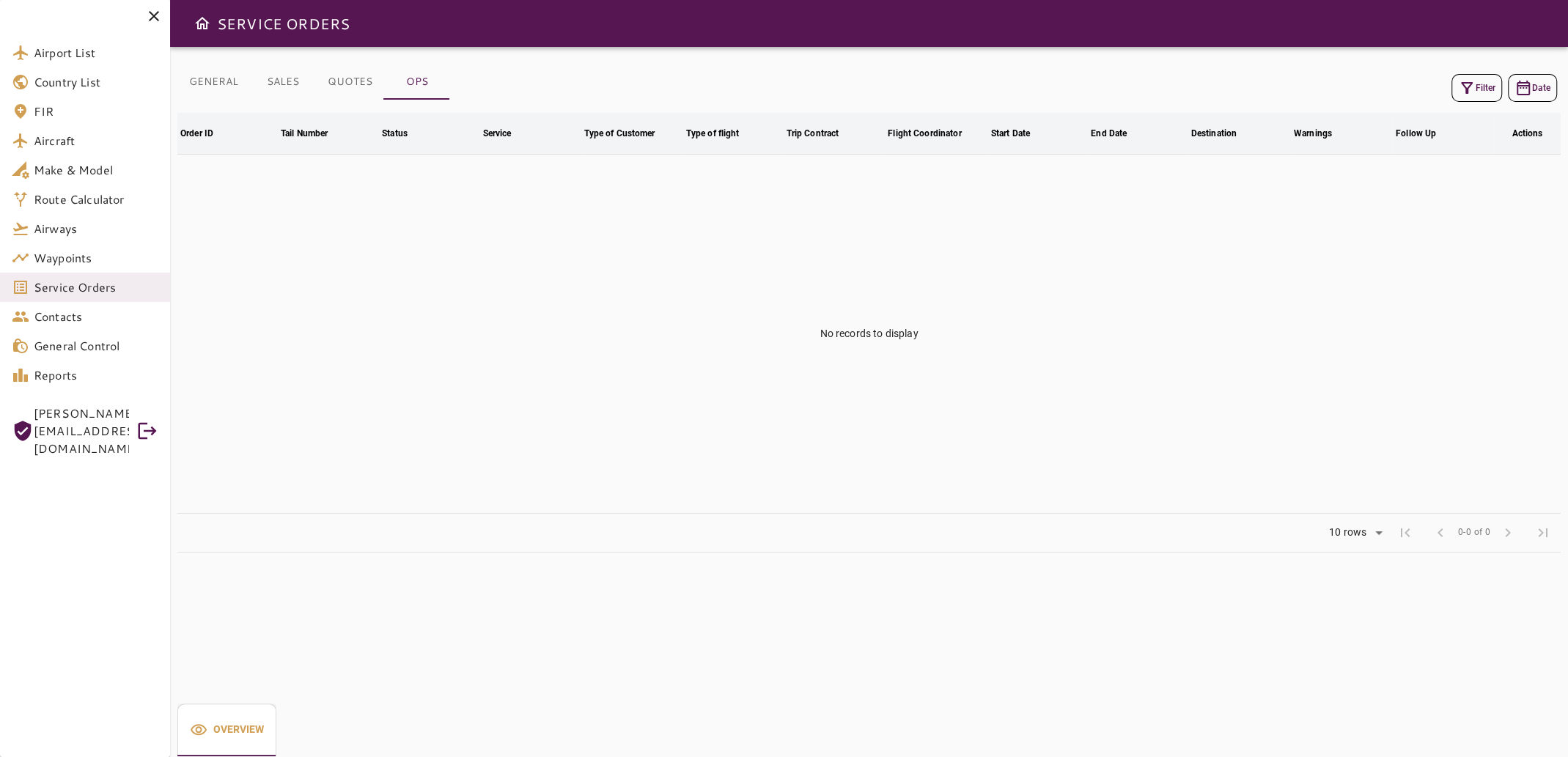
click at [1473, 83] on icon "button" at bounding box center [1466, 87] width 17 height 17
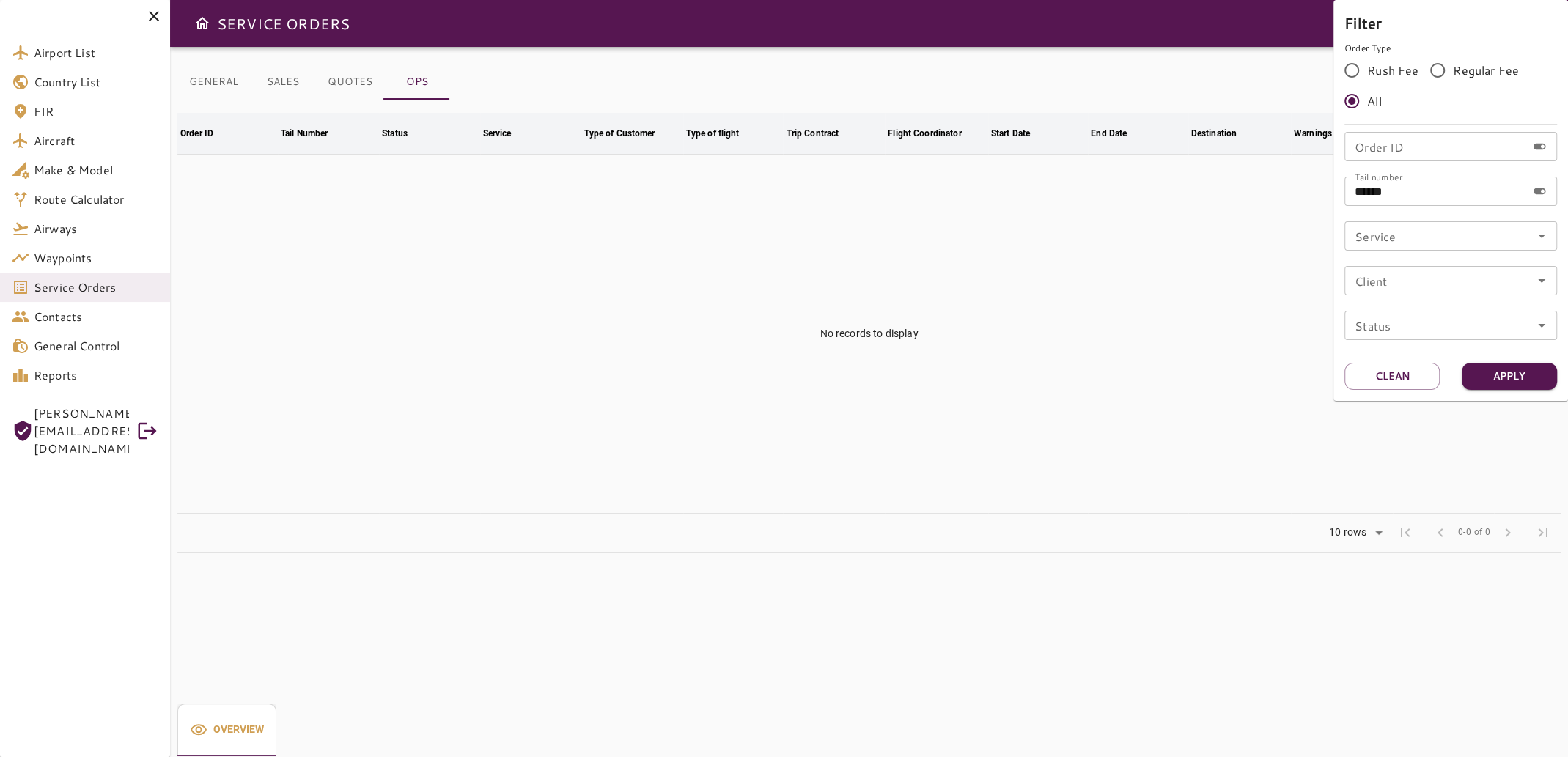
click at [1461, 198] on input "******" at bounding box center [1435, 191] width 181 height 30
click at [1518, 377] on button "Apply" at bounding box center [1509, 376] width 95 height 27
click at [1037, 312] on div at bounding box center [784, 378] width 1568 height 757
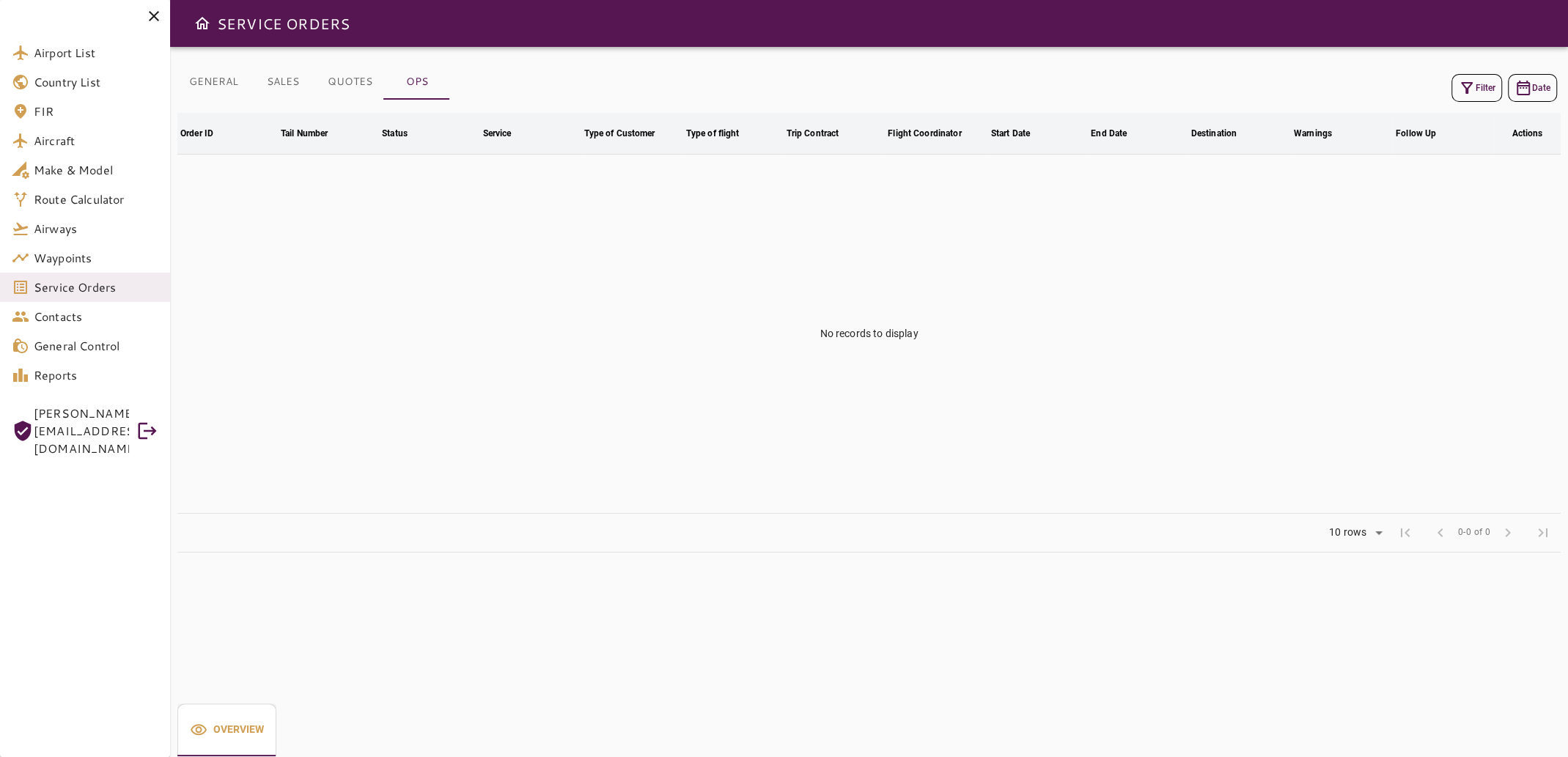
click at [148, 14] on icon at bounding box center [154, 16] width 17 height 17
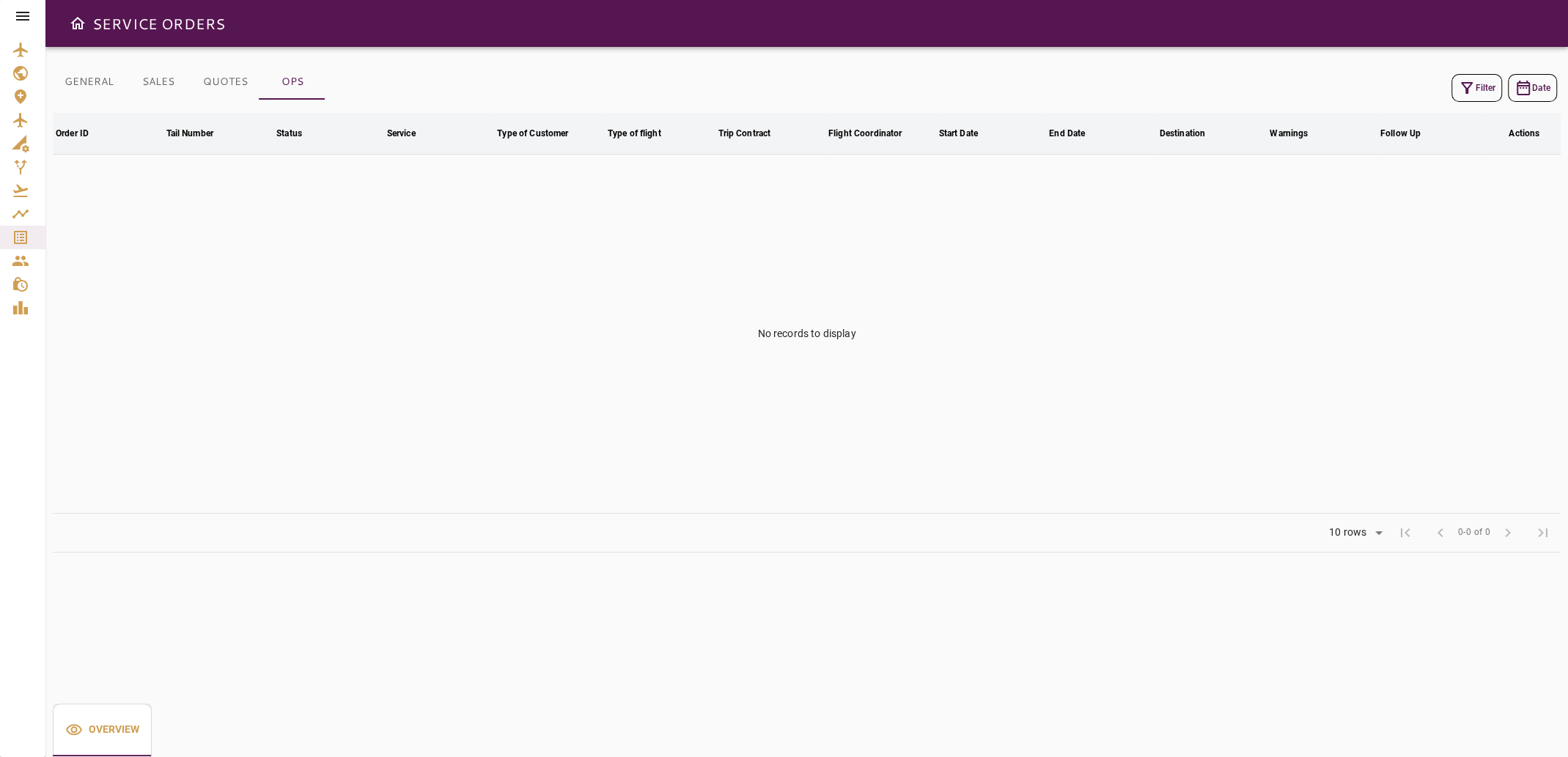
click at [85, 73] on button "GENERAL" at bounding box center [89, 82] width 73 height 35
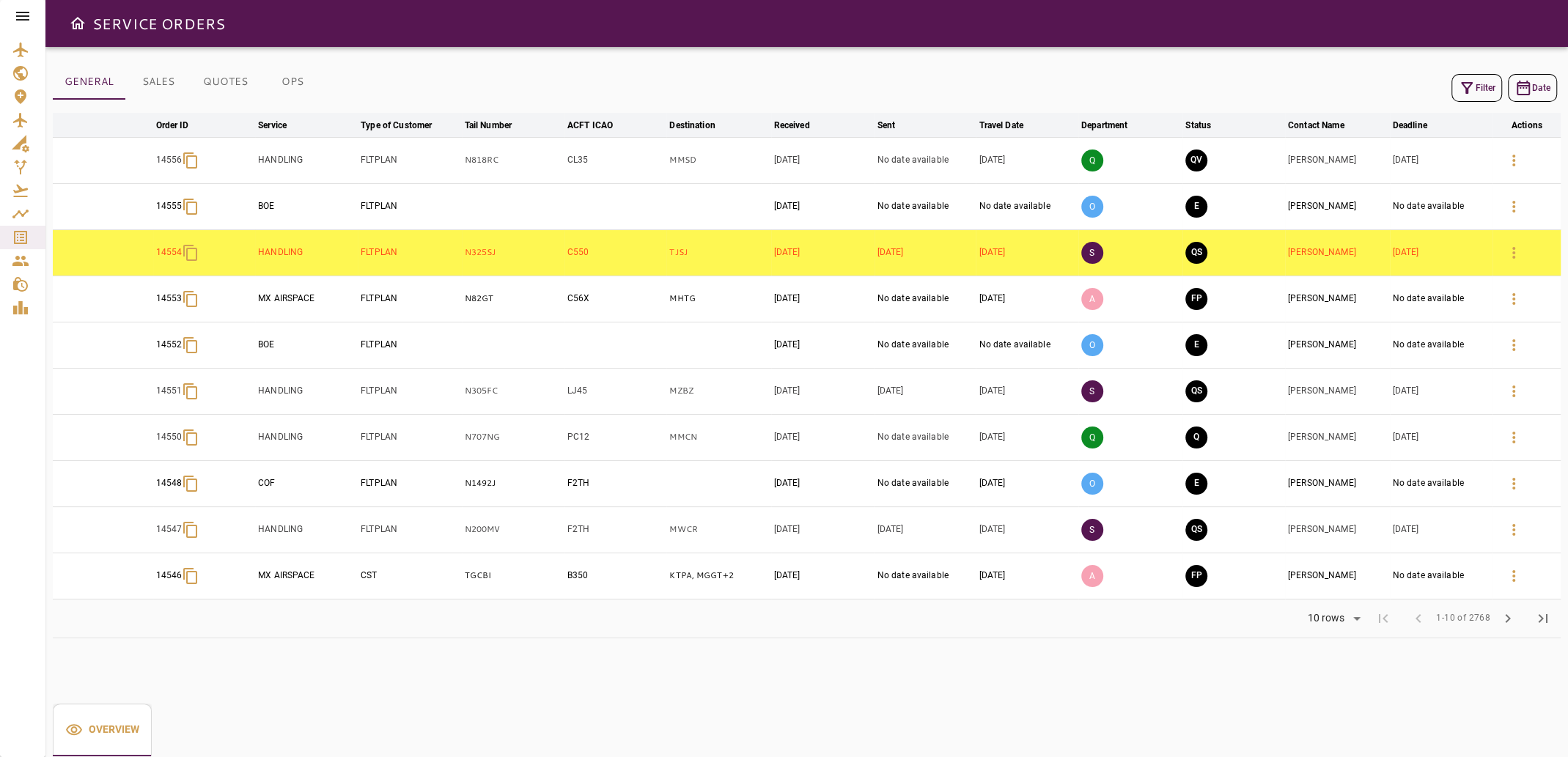
click at [155, 83] on button "SALES" at bounding box center [158, 82] width 66 height 35
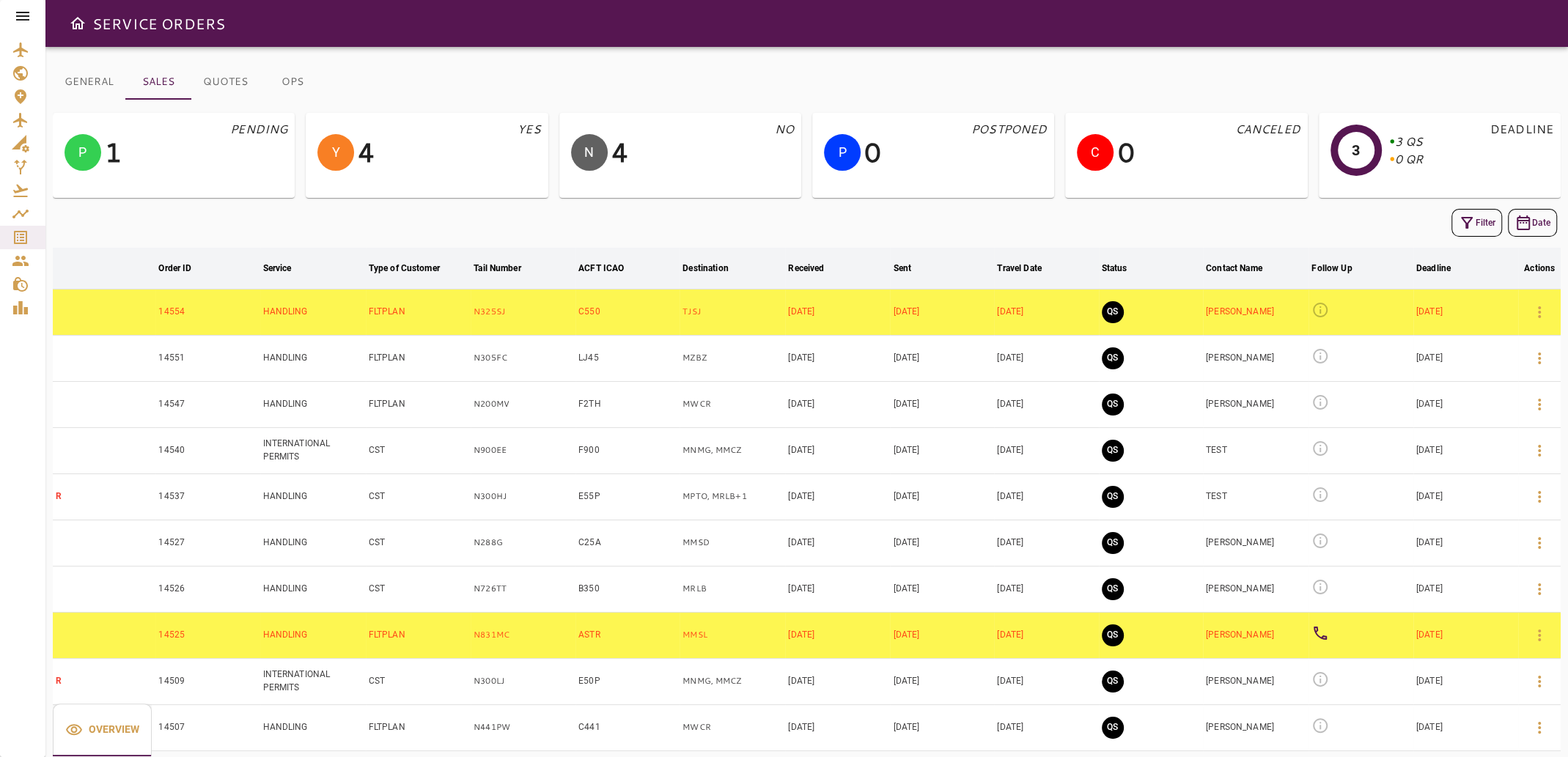
click at [230, 83] on button "QUOTES" at bounding box center [225, 82] width 68 height 35
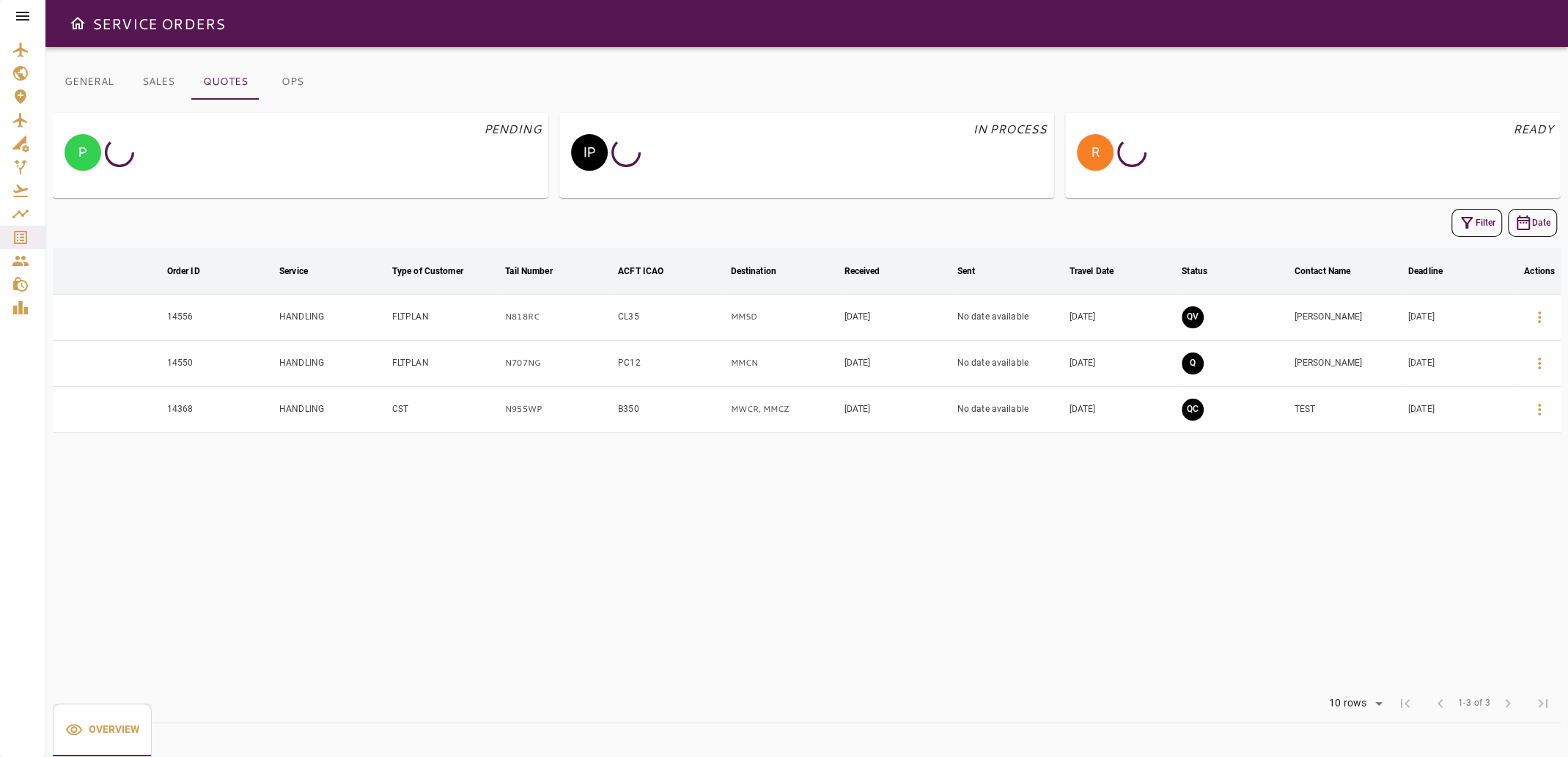
click at [290, 78] on button "OPS" at bounding box center [292, 82] width 66 height 35
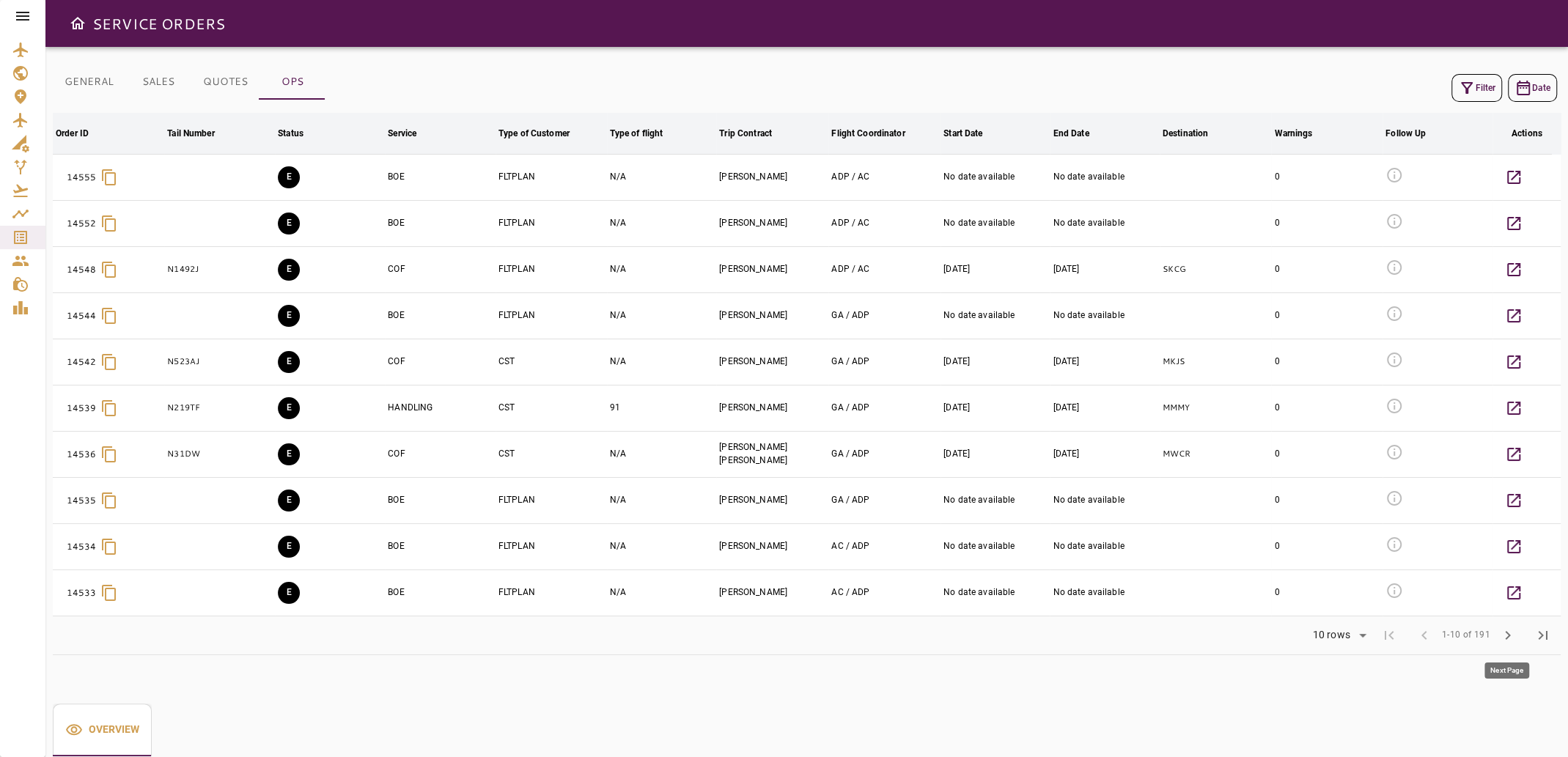
click at [1510, 633] on span "chevron_right" at bounding box center [1508, 635] width 17 height 17
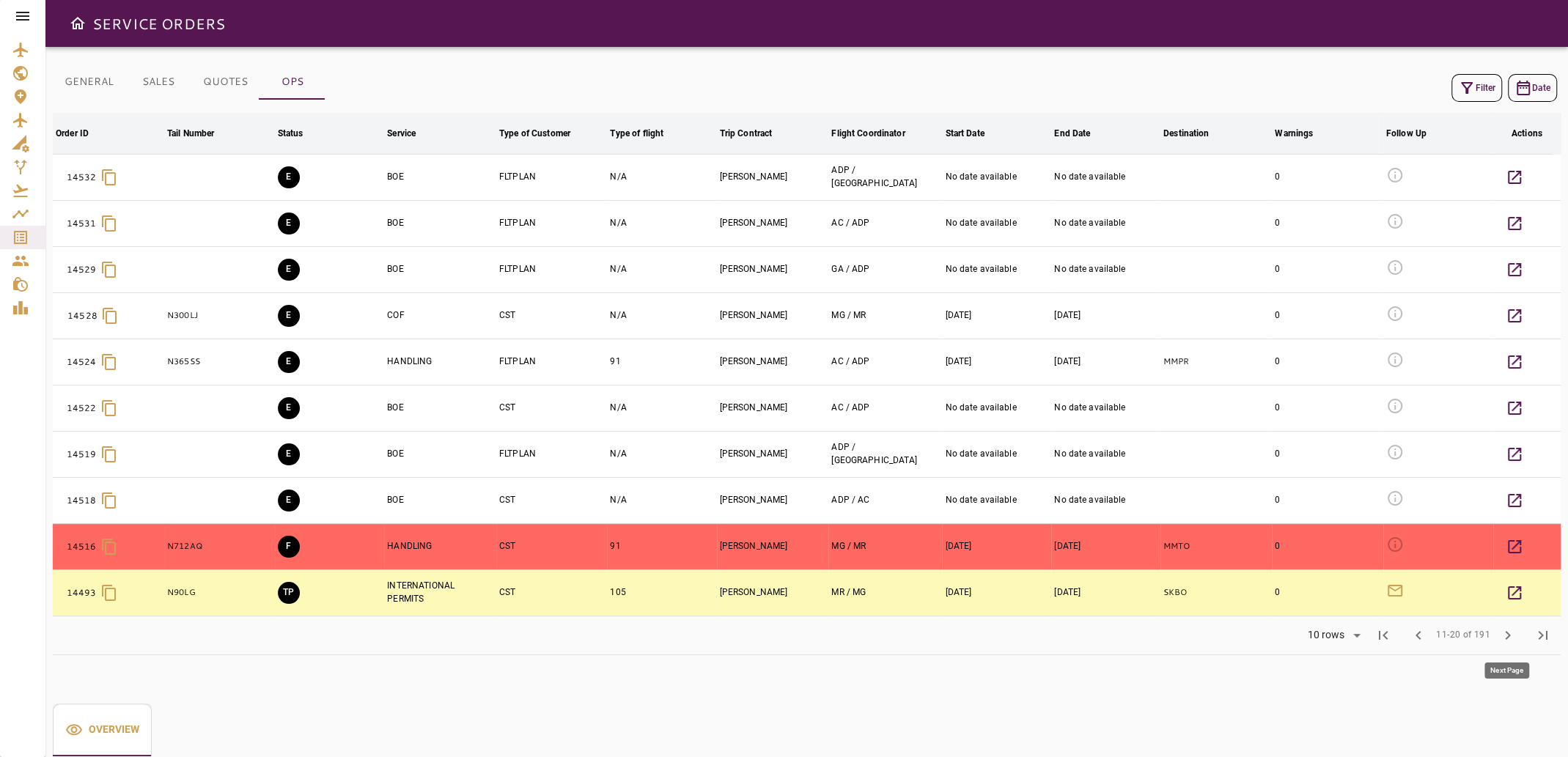
click at [1510, 633] on span "chevron_right" at bounding box center [1508, 635] width 17 height 17
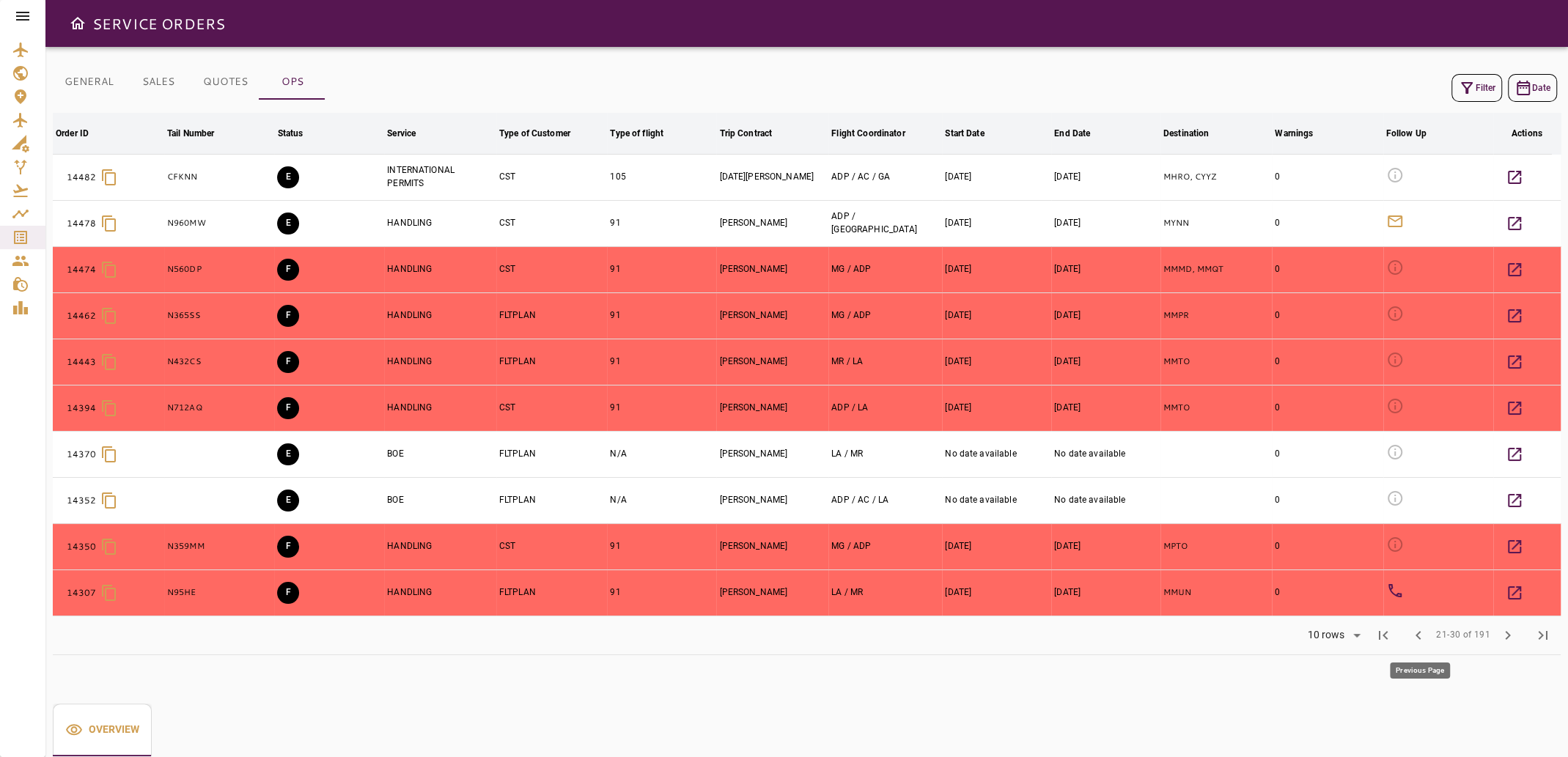
click at [1418, 640] on span "chevron_left" at bounding box center [1418, 635] width 17 height 17
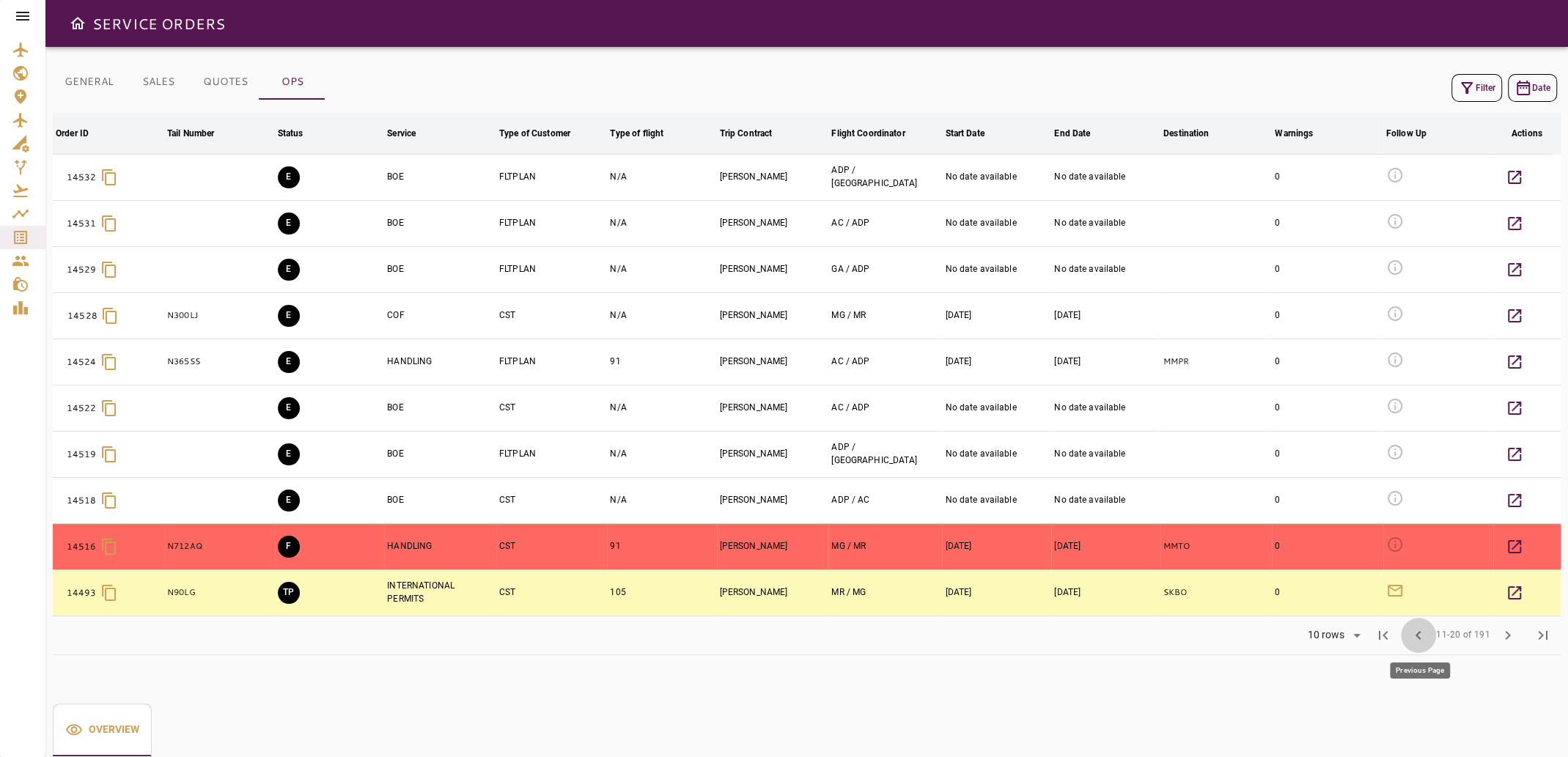
click at [1418, 640] on span "chevron_left" at bounding box center [1418, 635] width 17 height 17
